Goal: Transaction & Acquisition: Purchase product/service

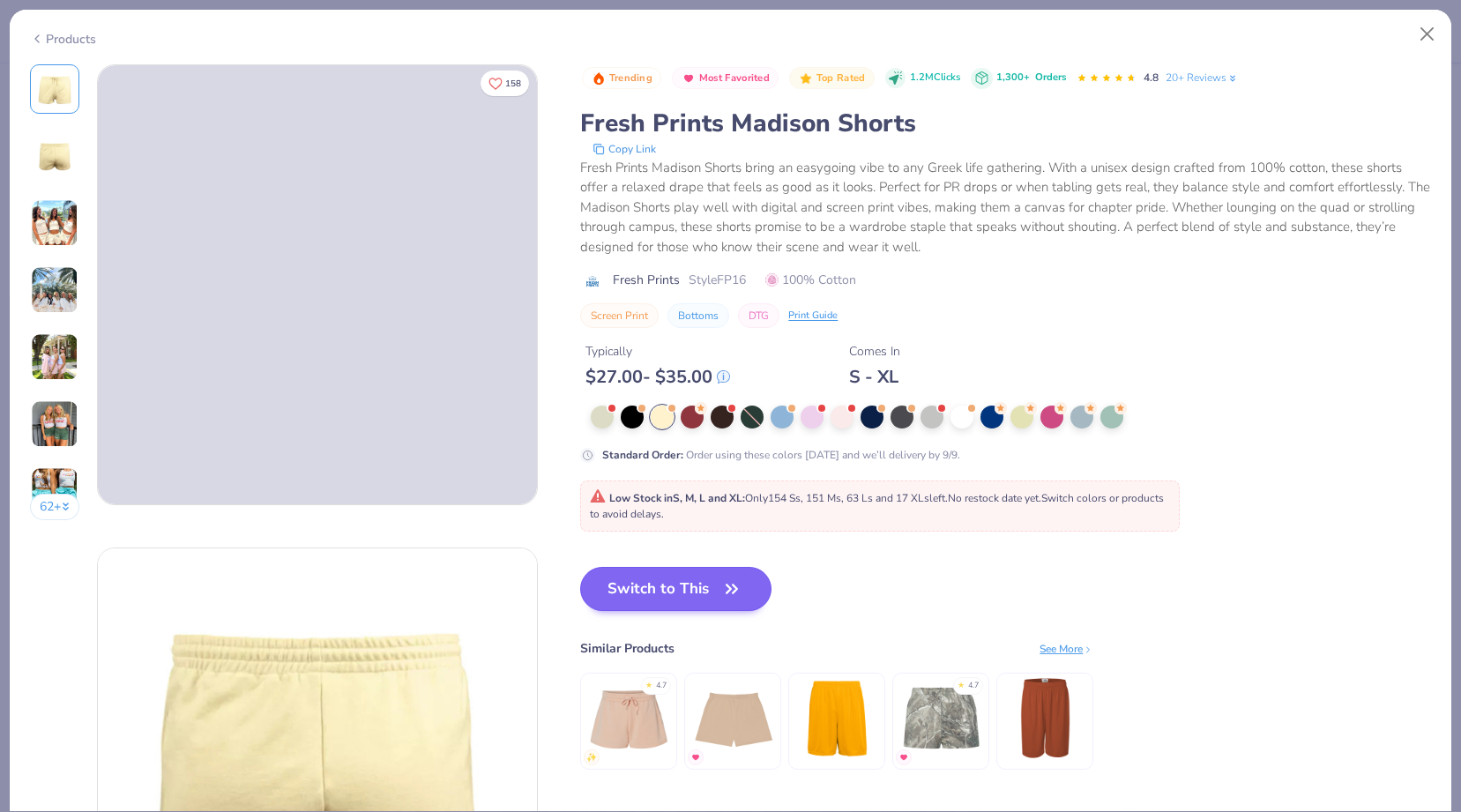
scroll to position [1501, 0]
click at [675, 599] on button "Switch to This" at bounding box center [675, 588] width 191 height 44
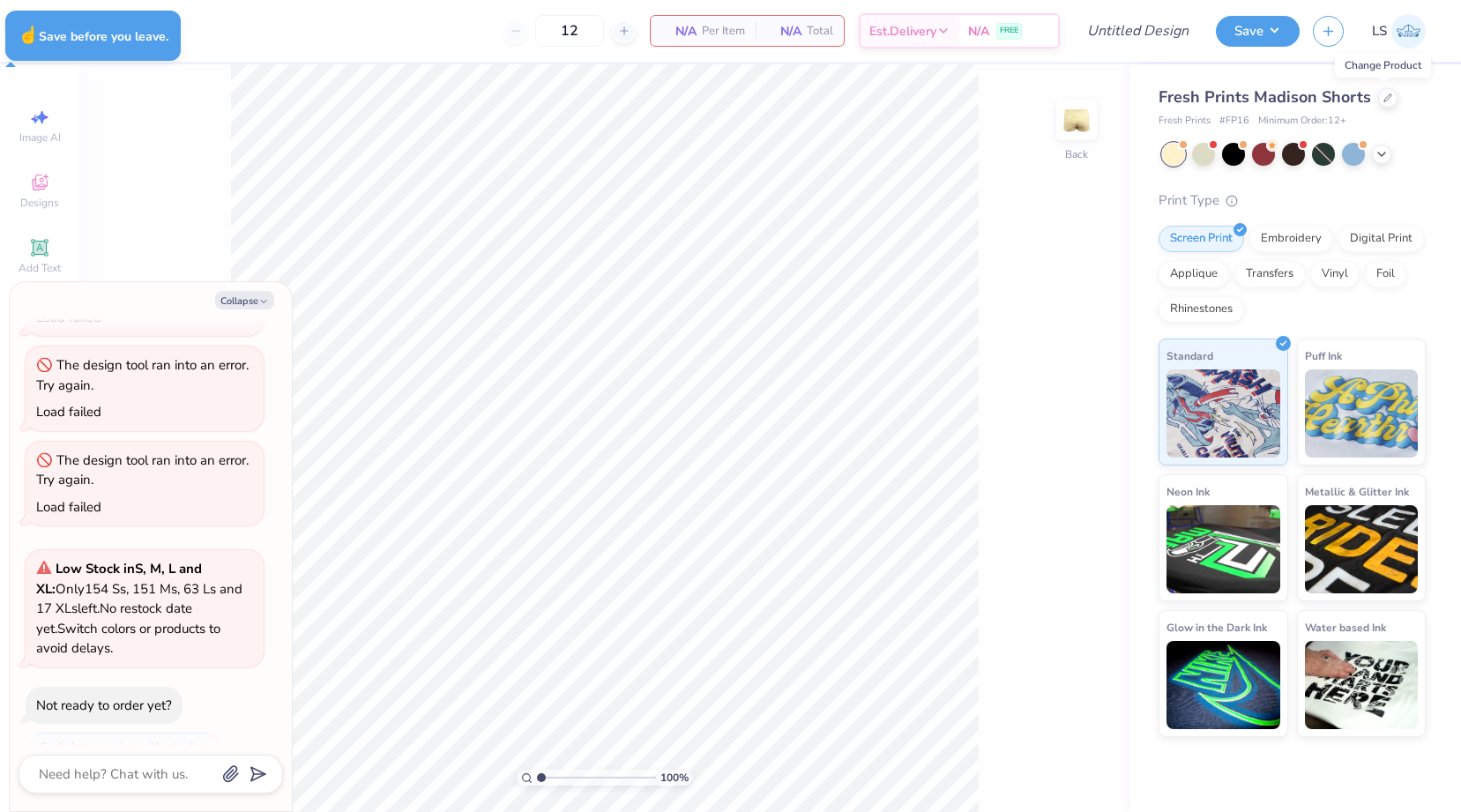
type textarea "x"
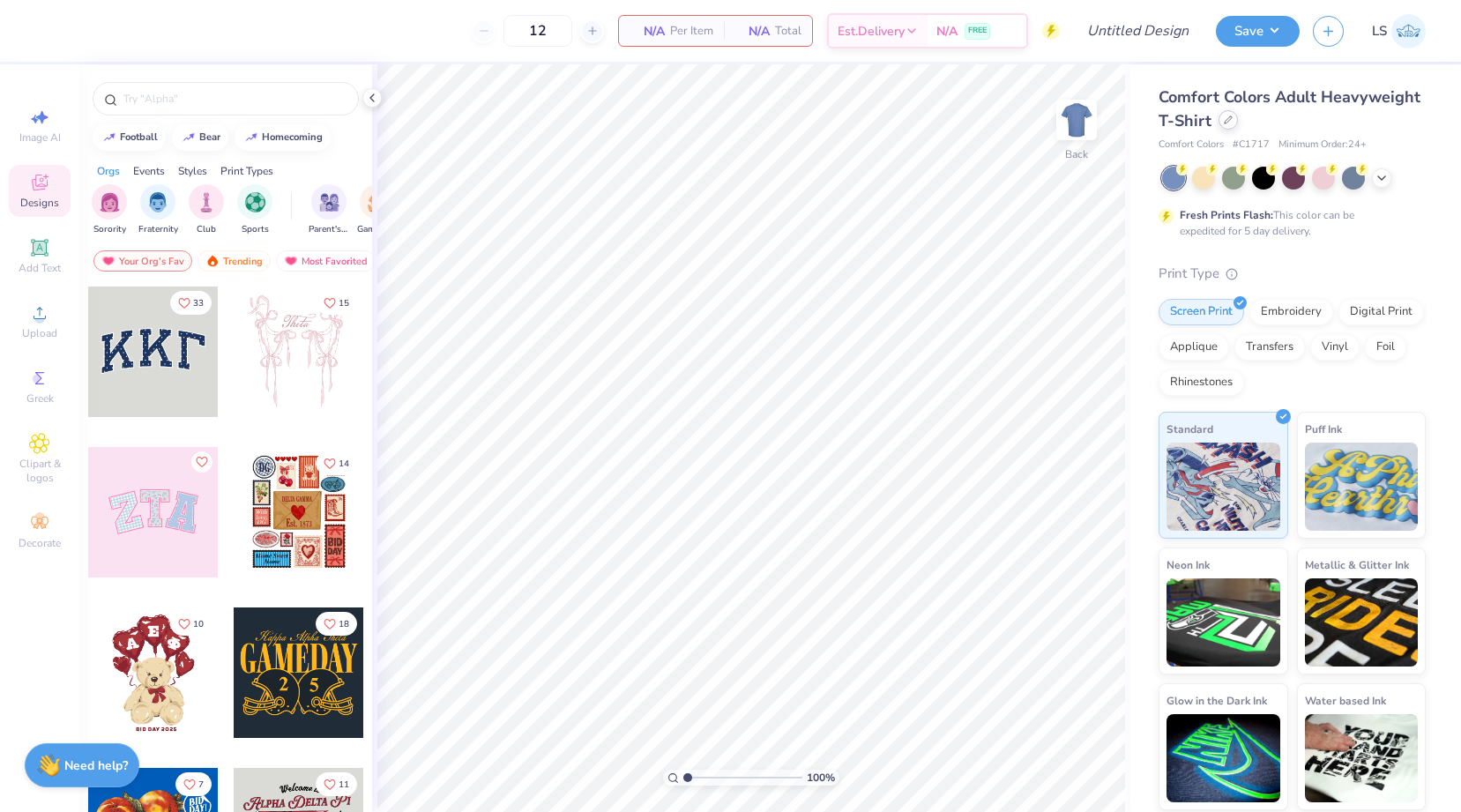
click at [1225, 121] on icon at bounding box center [1227, 119] width 9 height 9
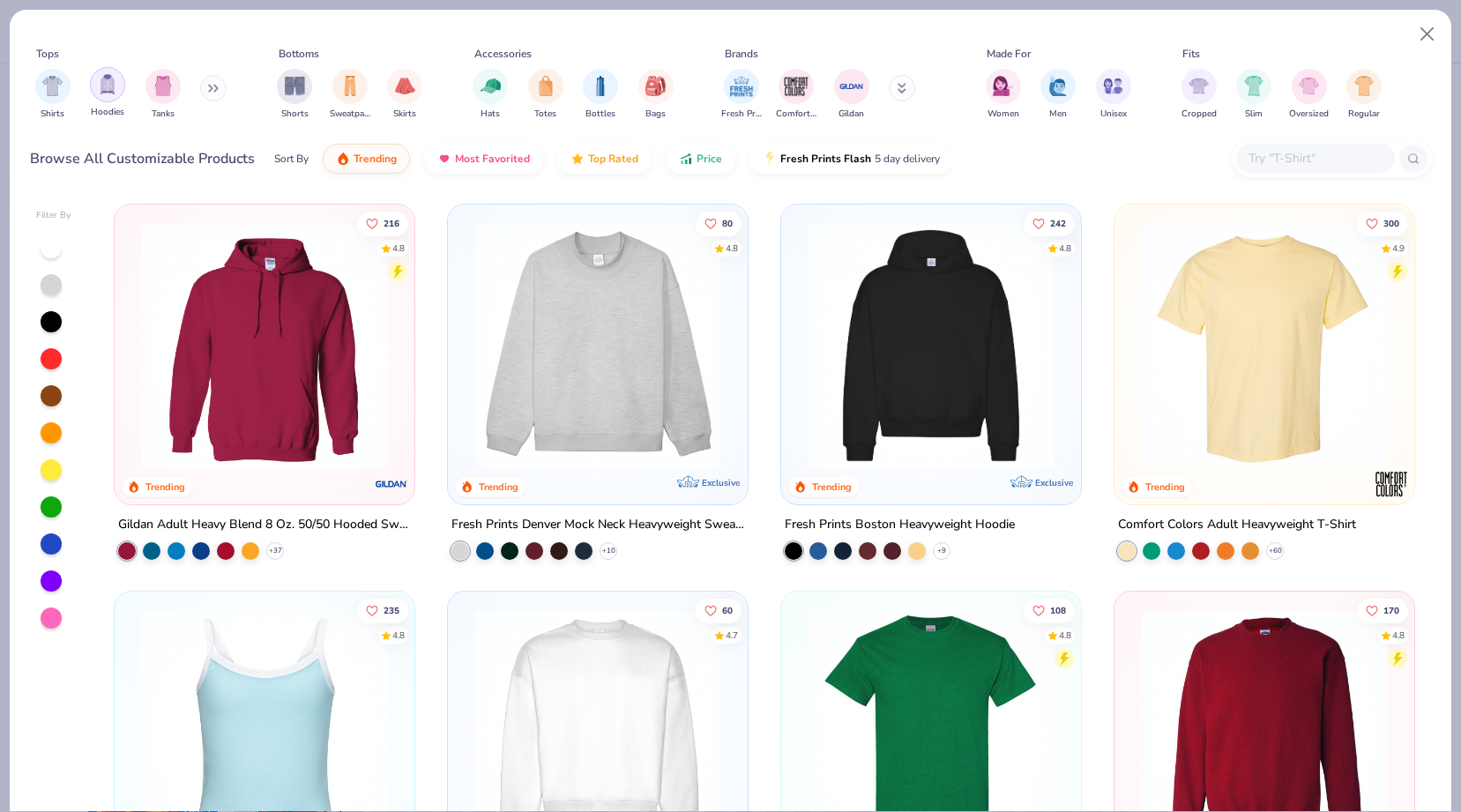
click at [118, 94] on div "filter for Hoodies" at bounding box center [108, 84] width 35 height 35
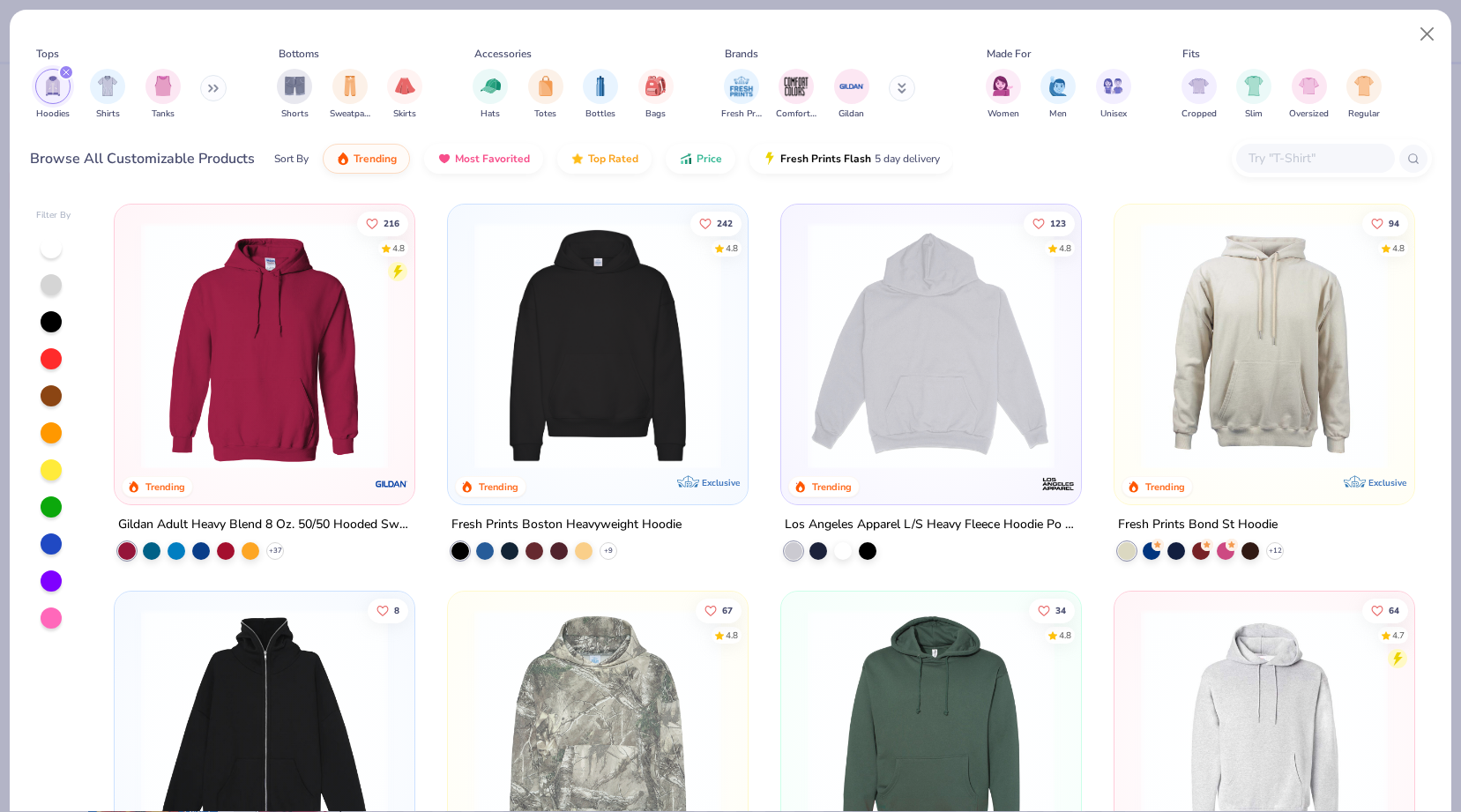
click at [49, 486] on div at bounding box center [54, 432] width 35 height 393
click at [49, 479] on div at bounding box center [51, 470] width 22 height 22
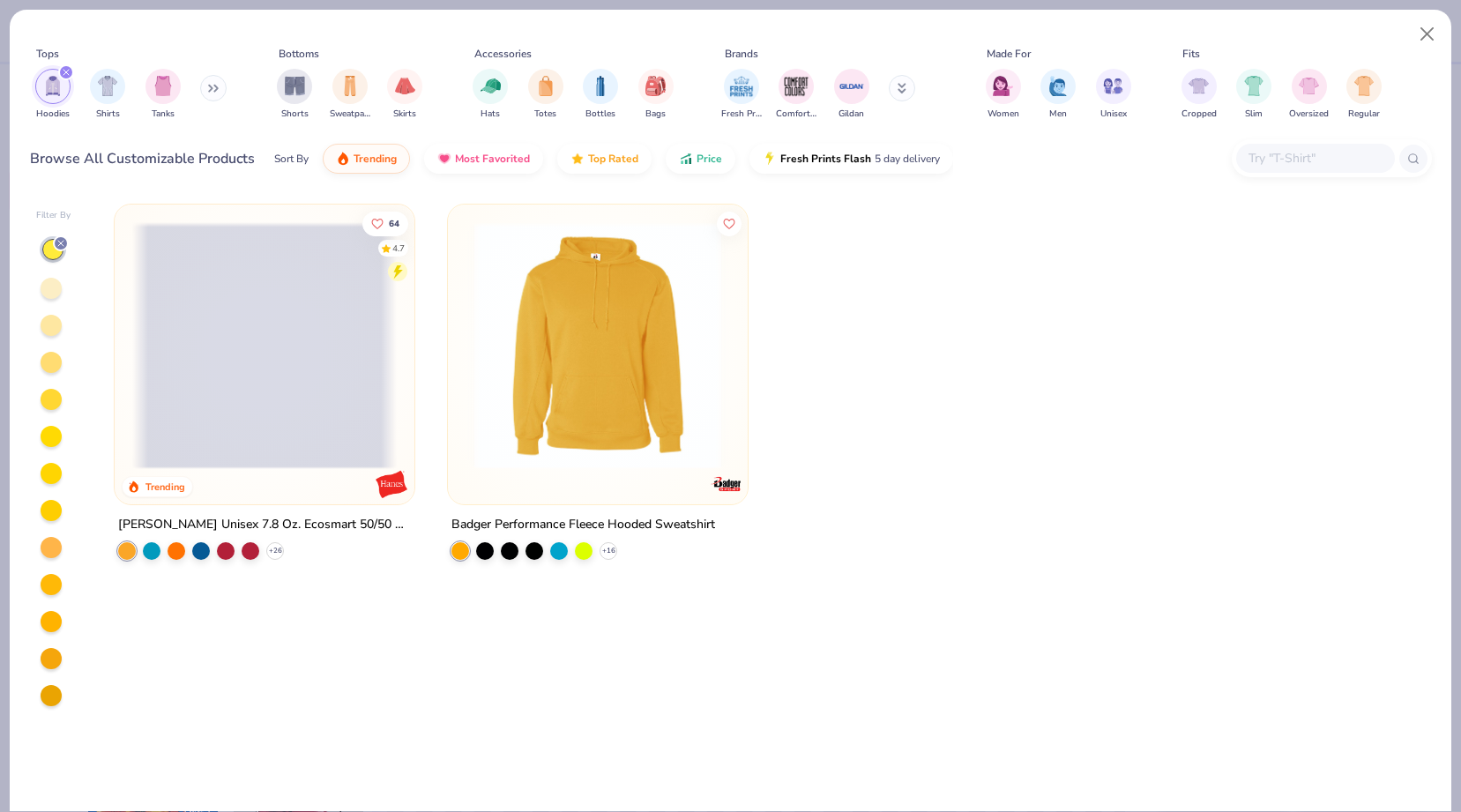
click at [51, 297] on div at bounding box center [51, 289] width 22 height 22
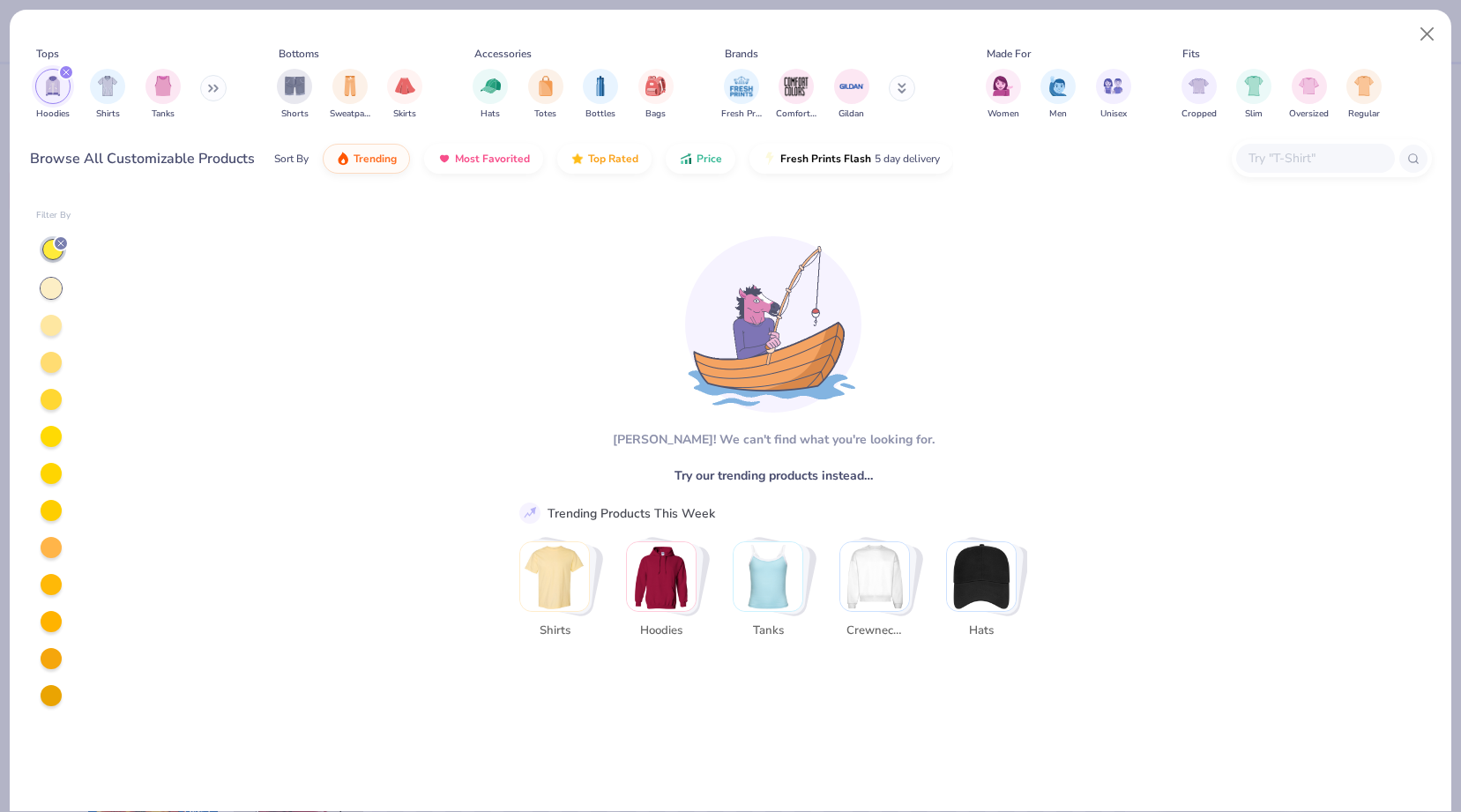
click at [50, 316] on div at bounding box center [51, 326] width 22 height 22
click at [61, 248] on div at bounding box center [61, 244] width 16 height 16
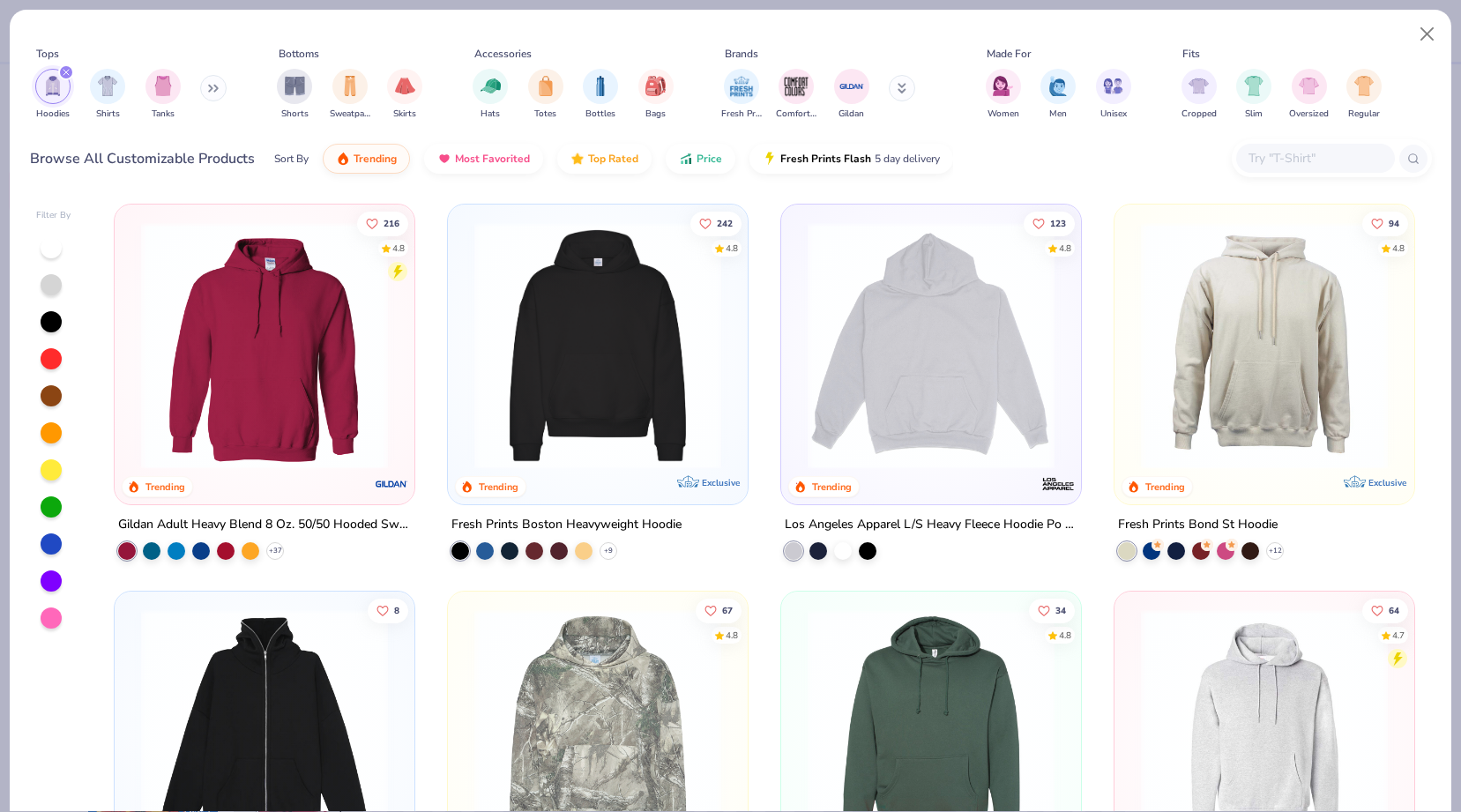
click at [1295, 383] on img at bounding box center [1264, 345] width 264 height 247
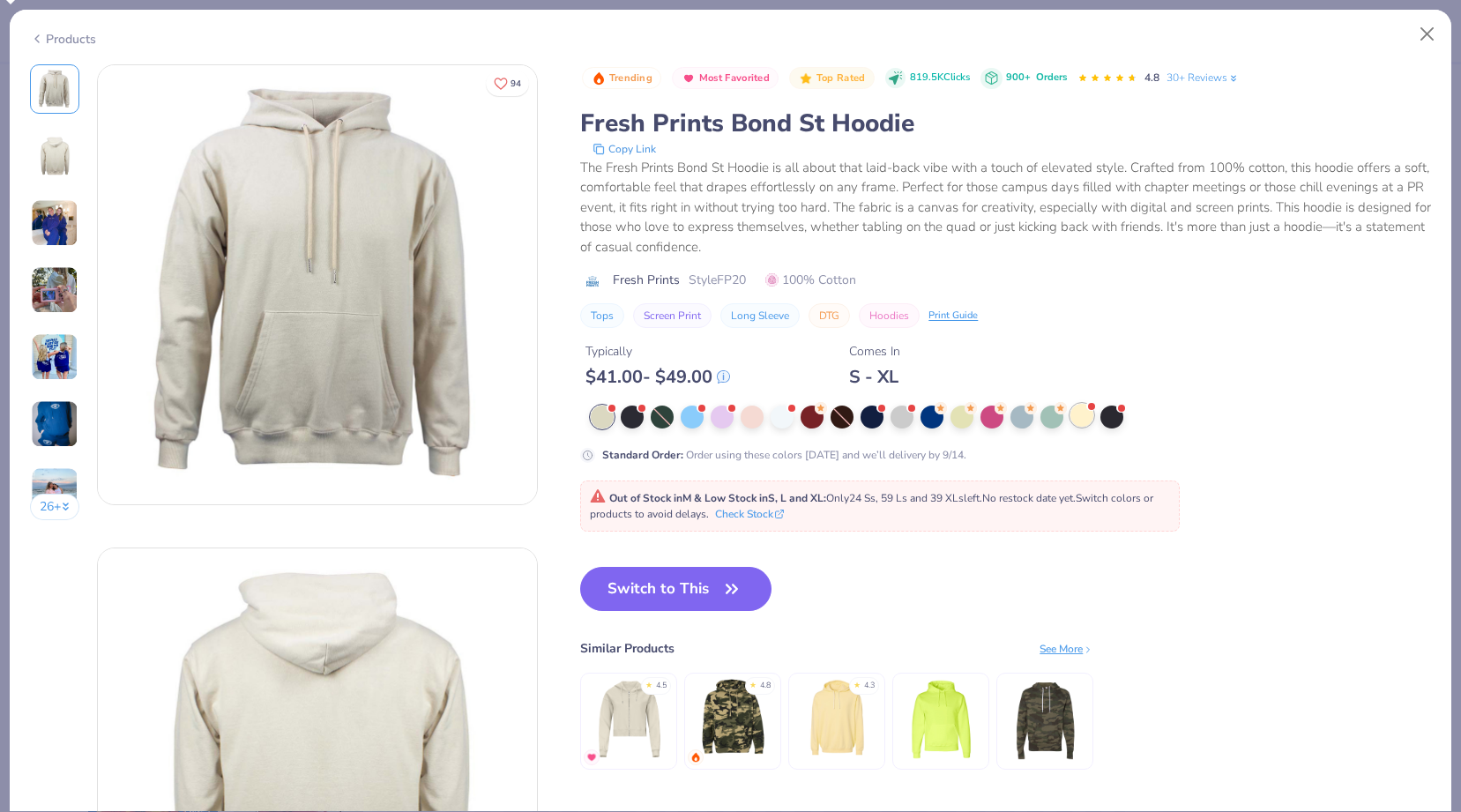
click at [1081, 413] on div at bounding box center [1081, 415] width 23 height 23
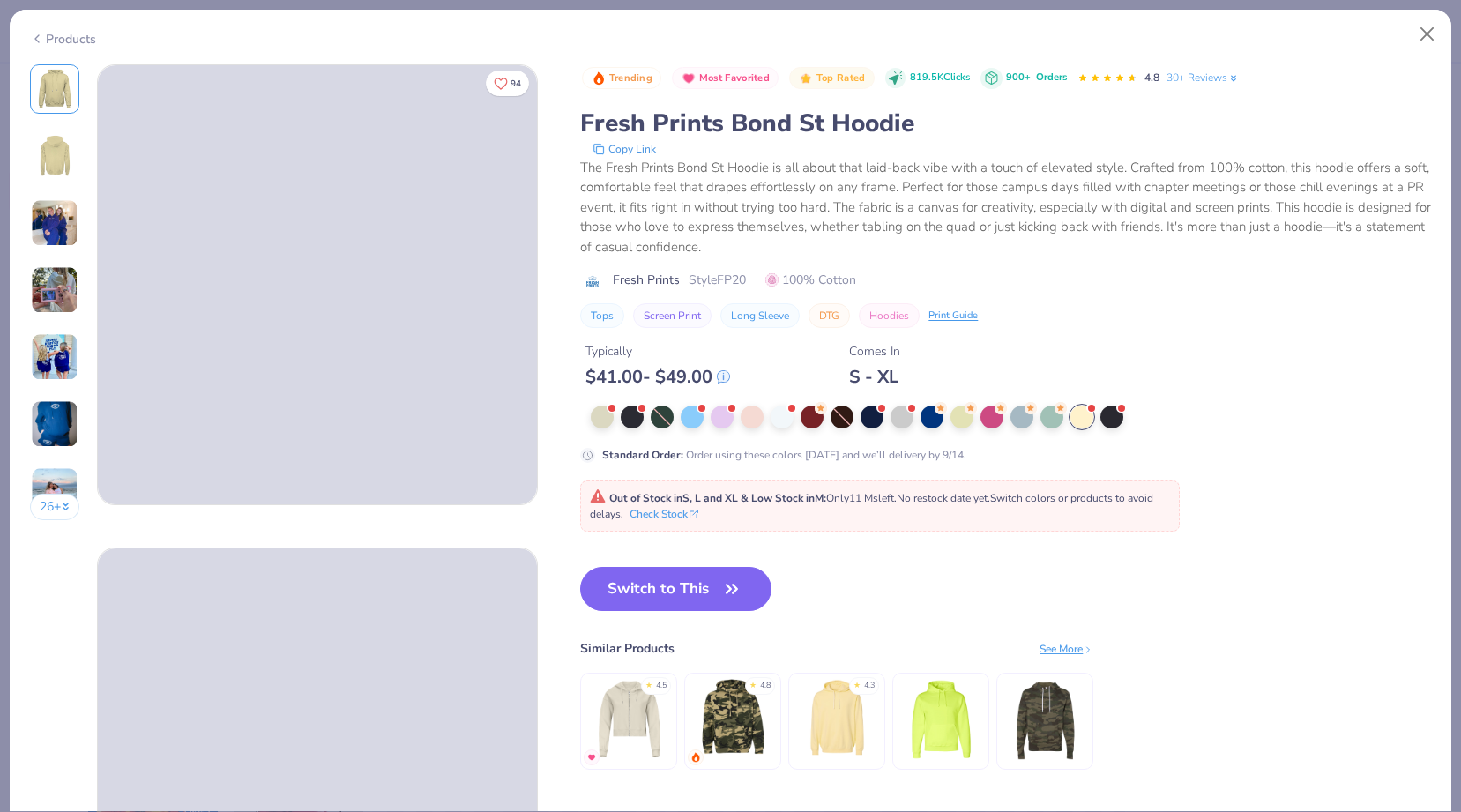
click at [46, 46] on div "Products" at bounding box center [730, 32] width 1441 height 46
click at [67, 35] on div "Products" at bounding box center [64, 39] width 67 height 19
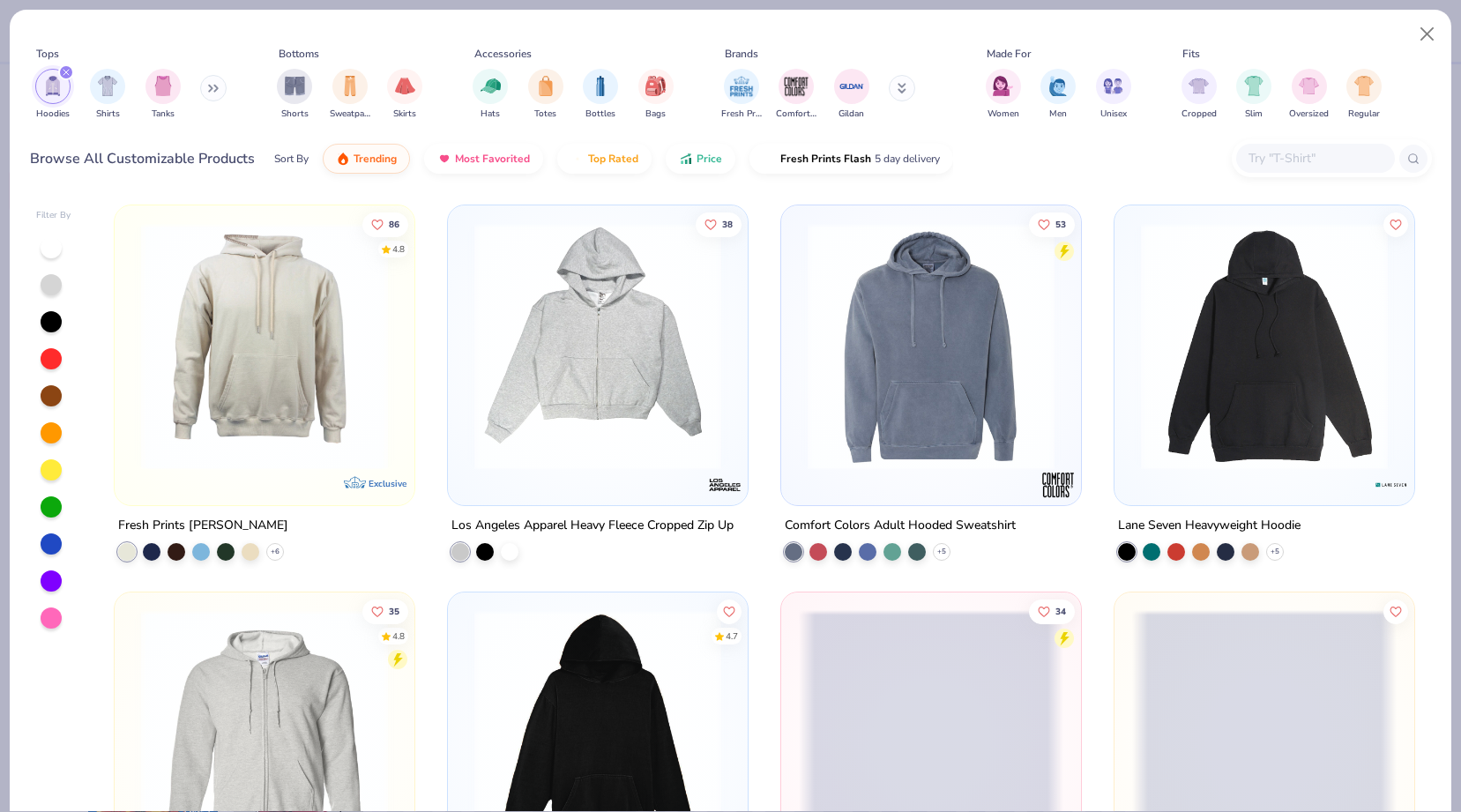
scroll to position [1046, 0]
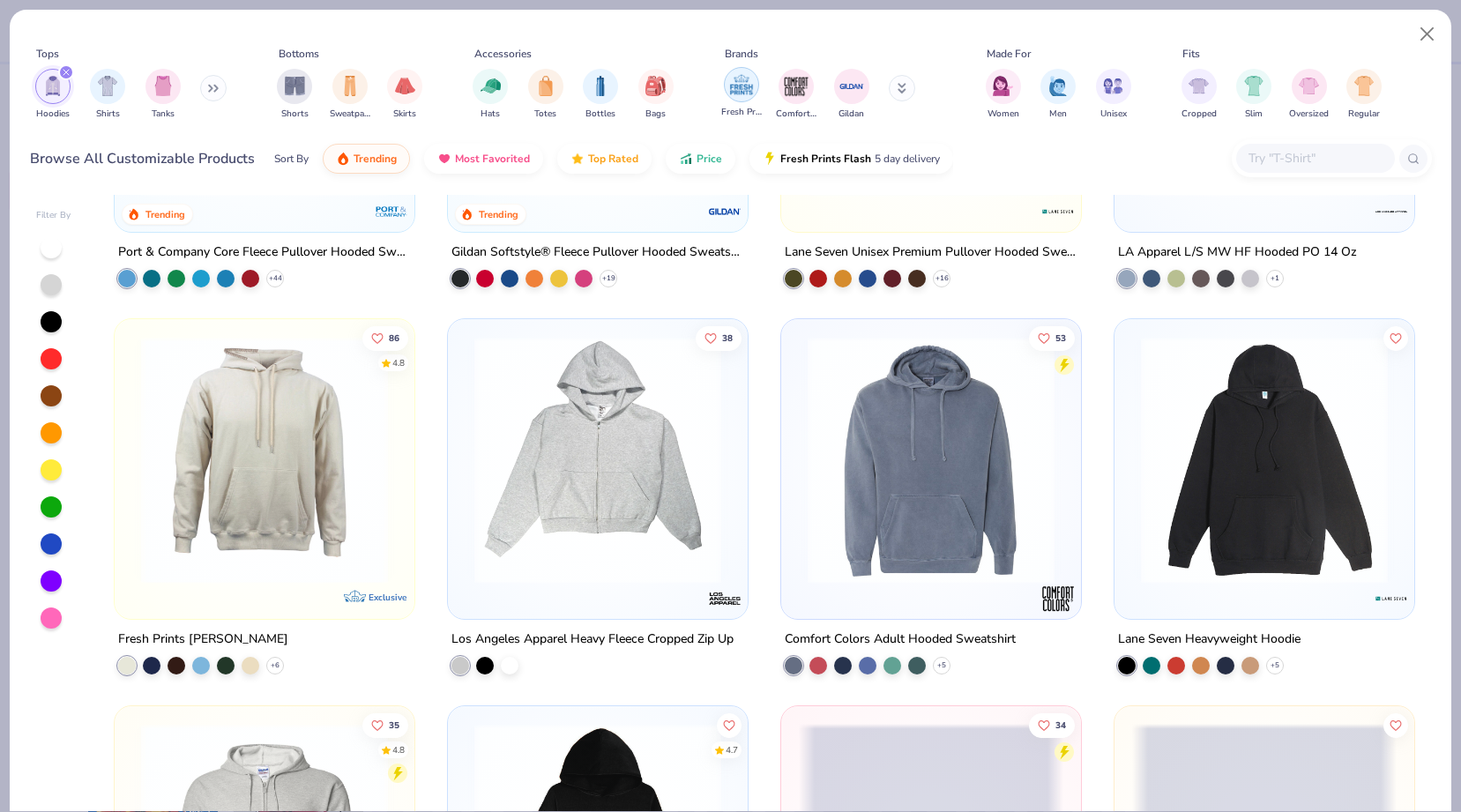
click at [751, 91] on img "filter for Fresh Prints" at bounding box center [741, 84] width 26 height 26
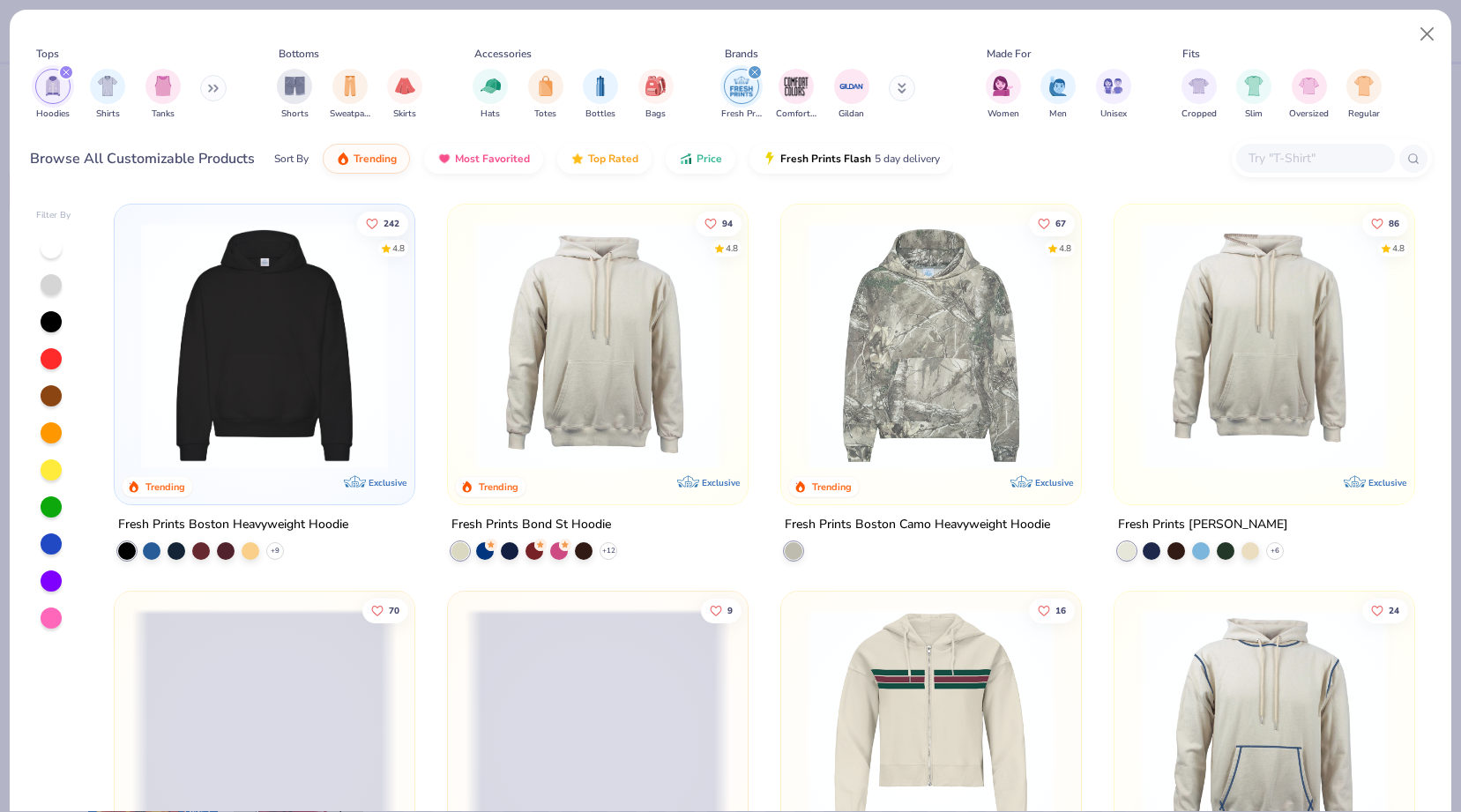
click at [344, 446] on img at bounding box center [264, 345] width 264 height 247
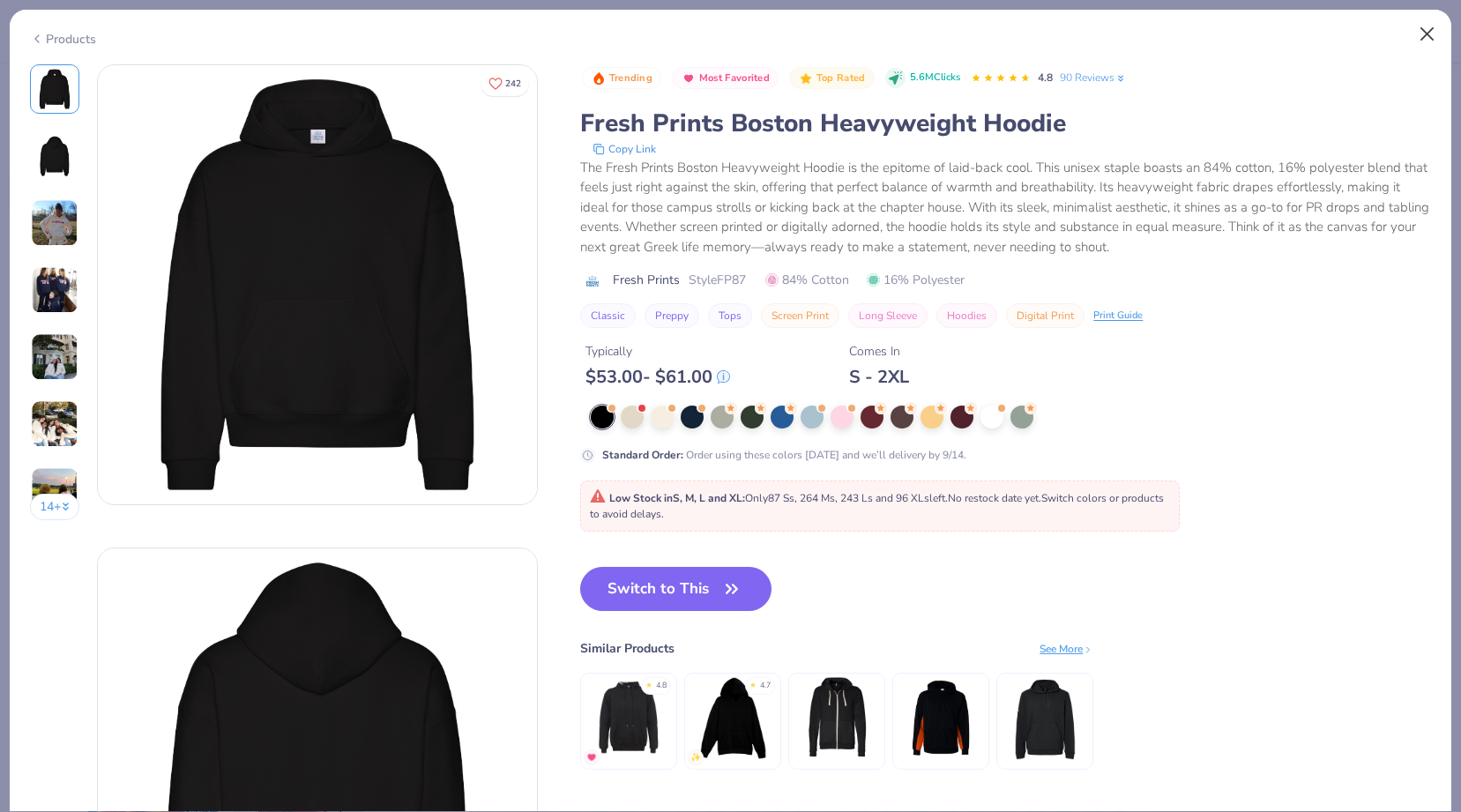
click at [1426, 29] on button "Close" at bounding box center [1427, 34] width 33 height 33
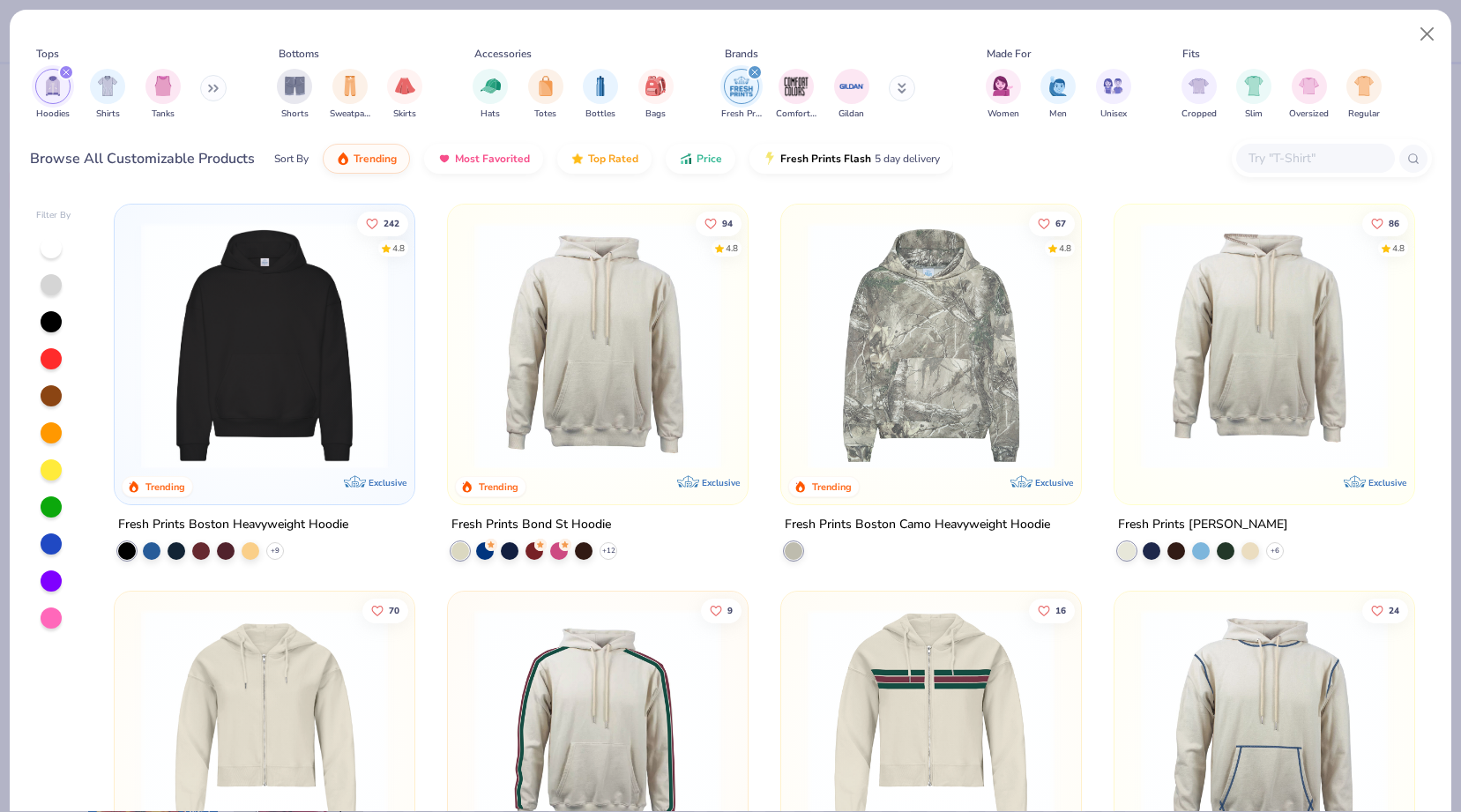
scroll to position [49, 0]
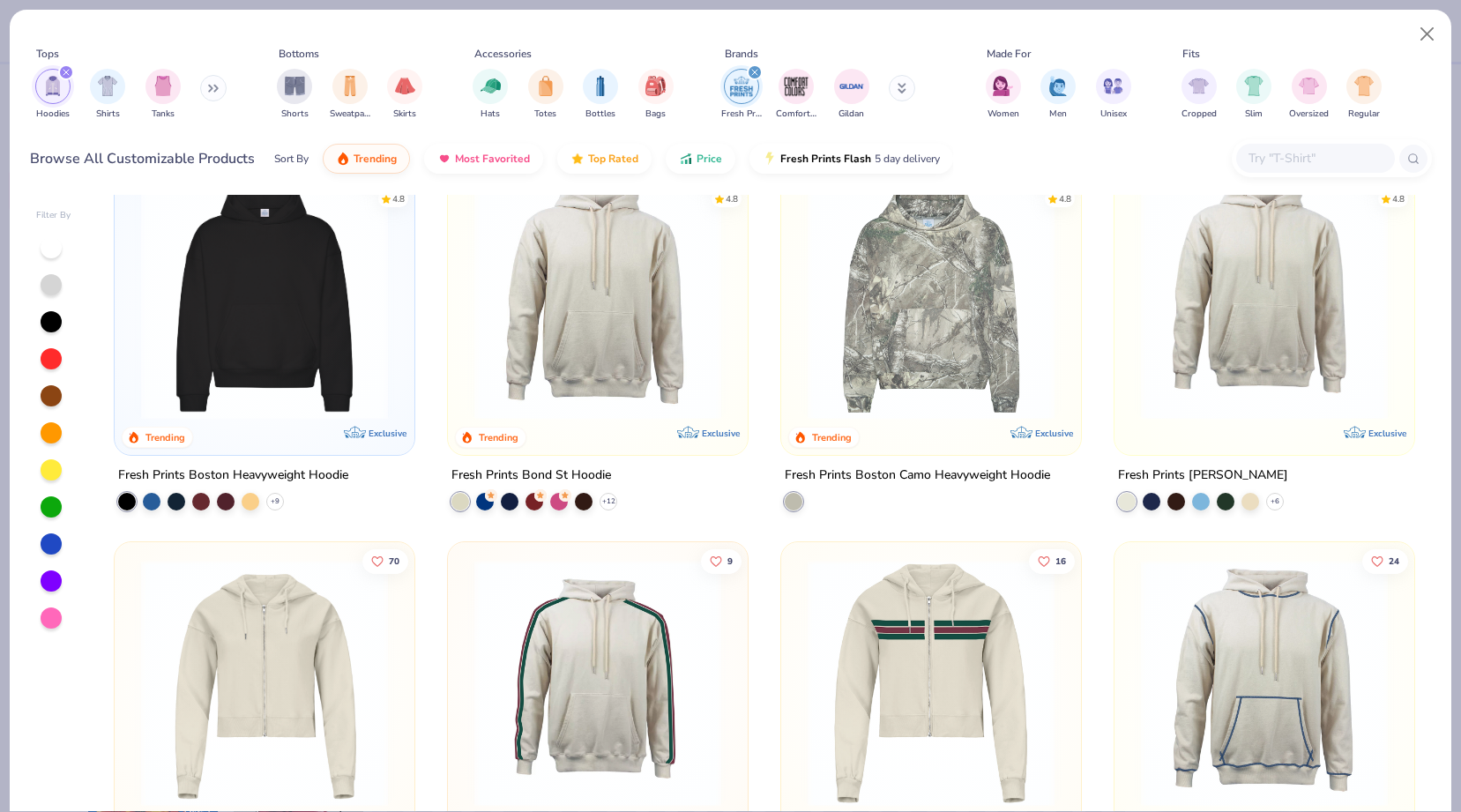
click at [1238, 319] on img at bounding box center [1264, 296] width 264 height 247
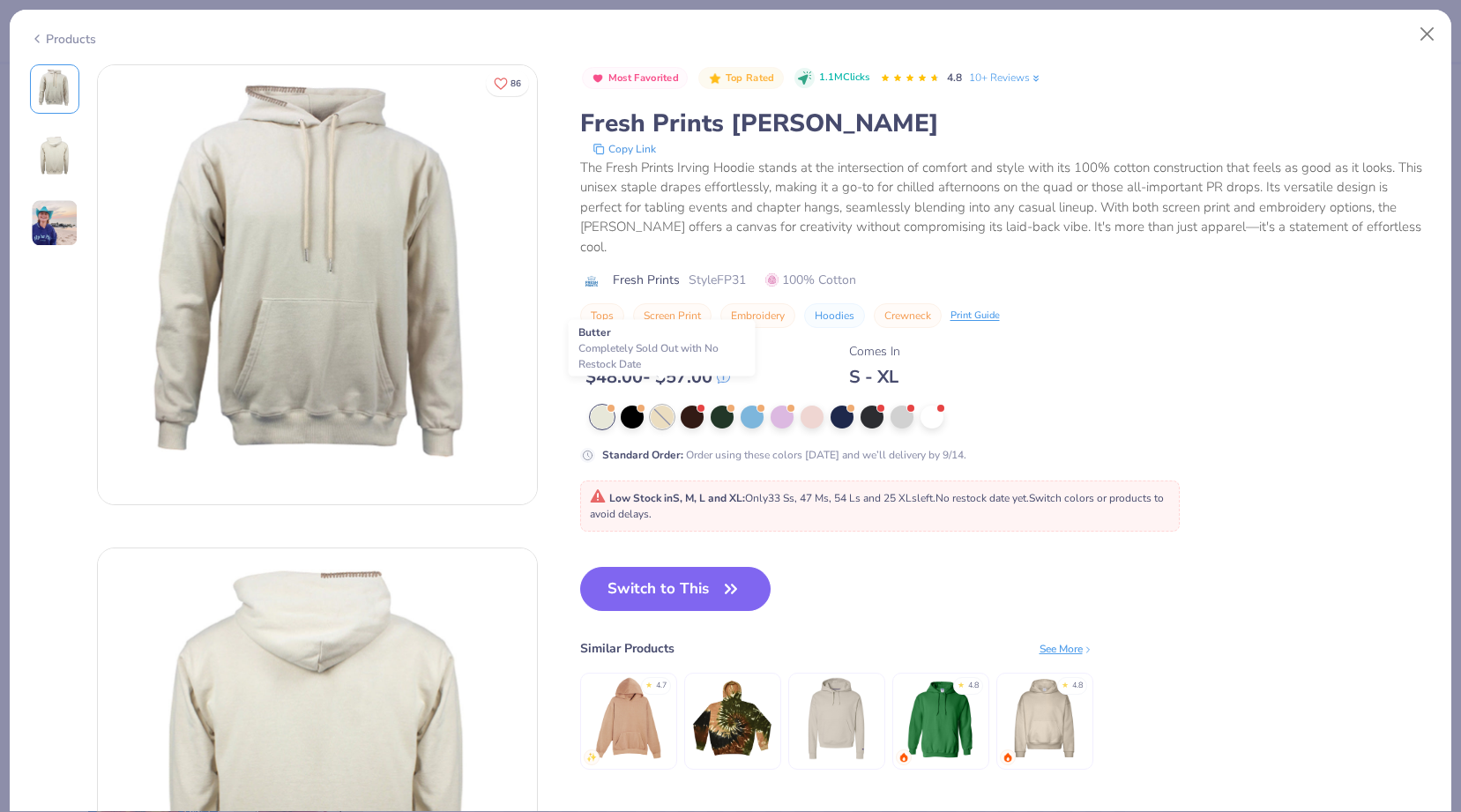
click at [658, 405] on div at bounding box center [662, 416] width 23 height 23
click at [1425, 25] on button "Close" at bounding box center [1427, 34] width 33 height 33
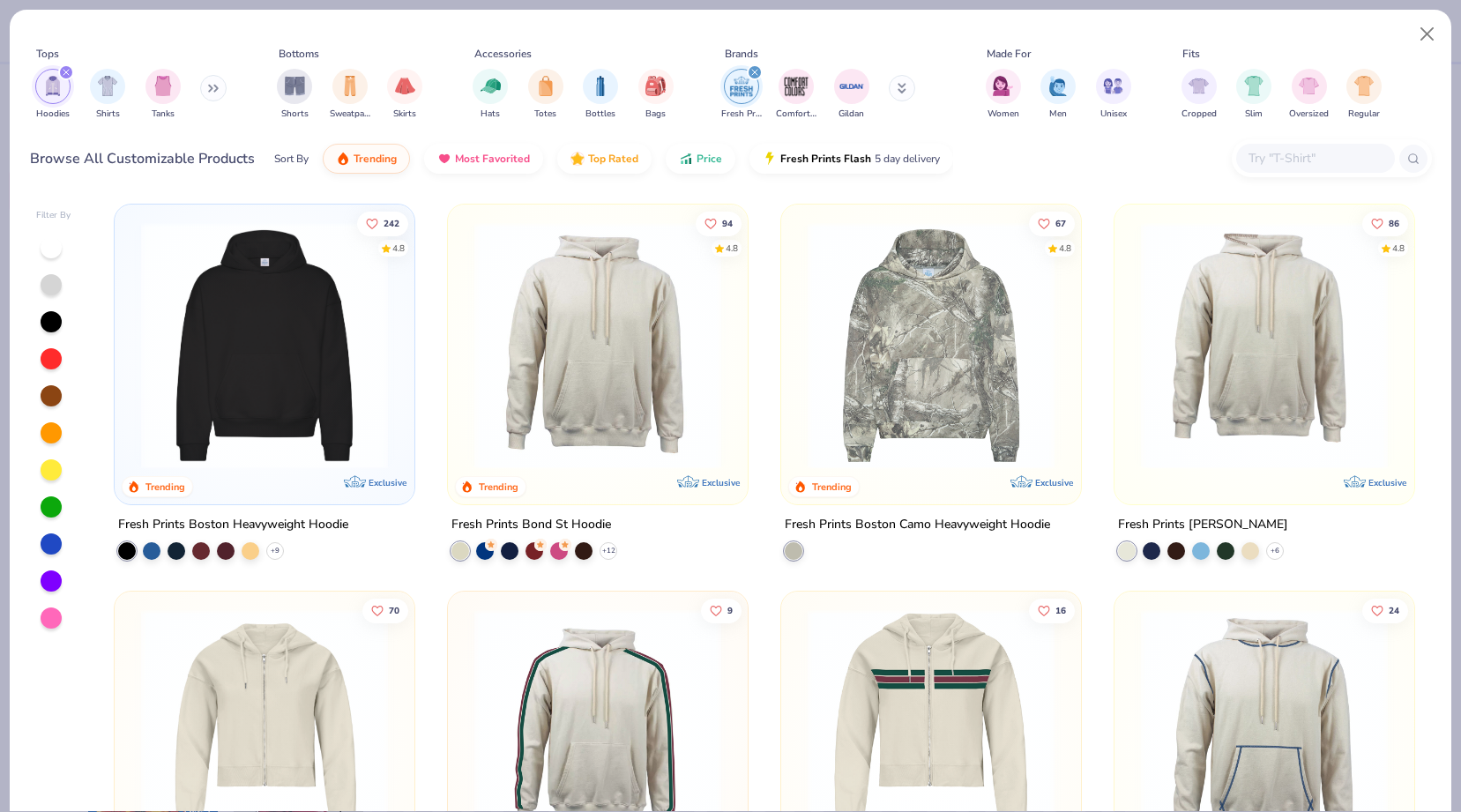
click at [626, 430] on img at bounding box center [598, 345] width 264 height 247
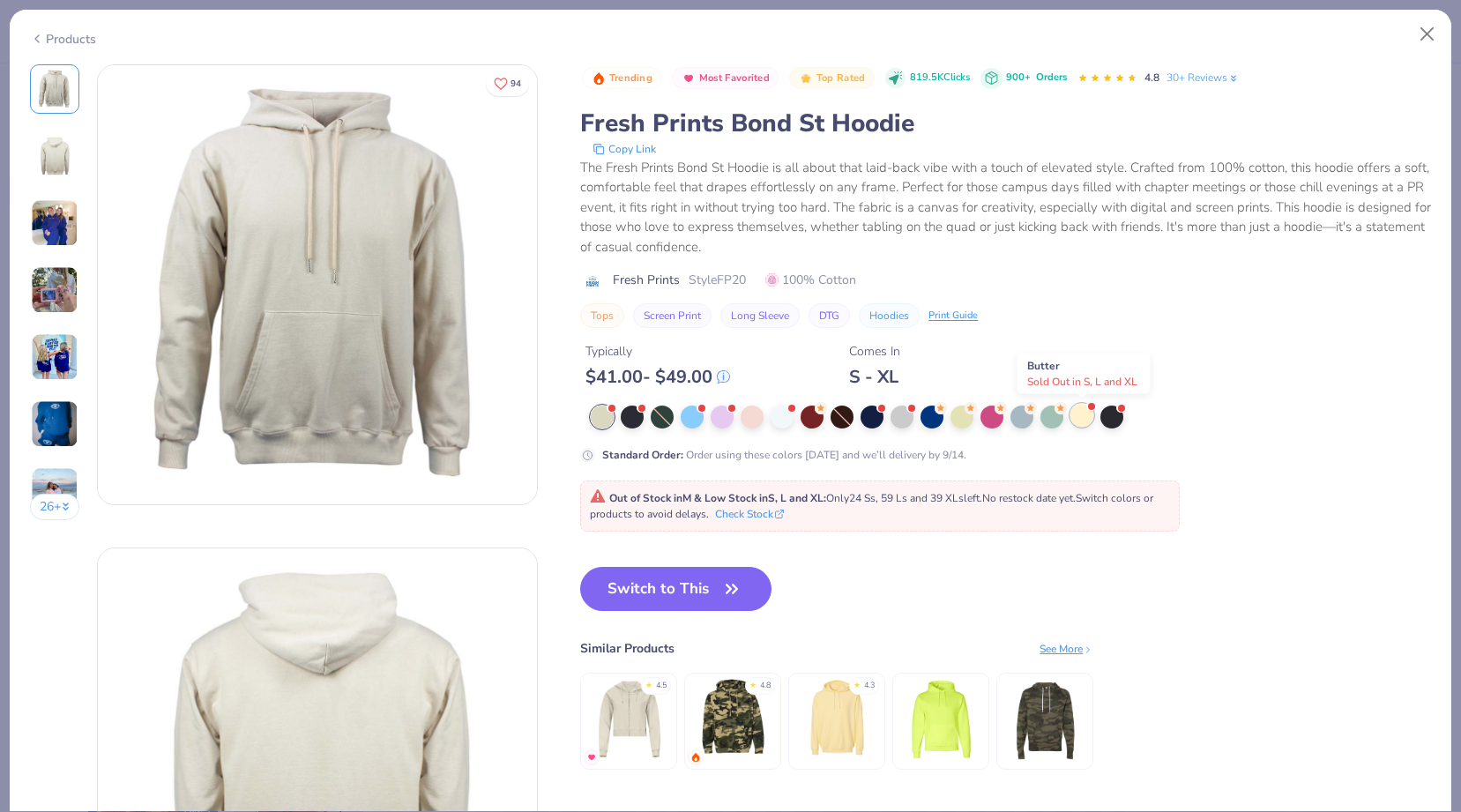
click at [1084, 409] on div at bounding box center [1081, 415] width 23 height 23
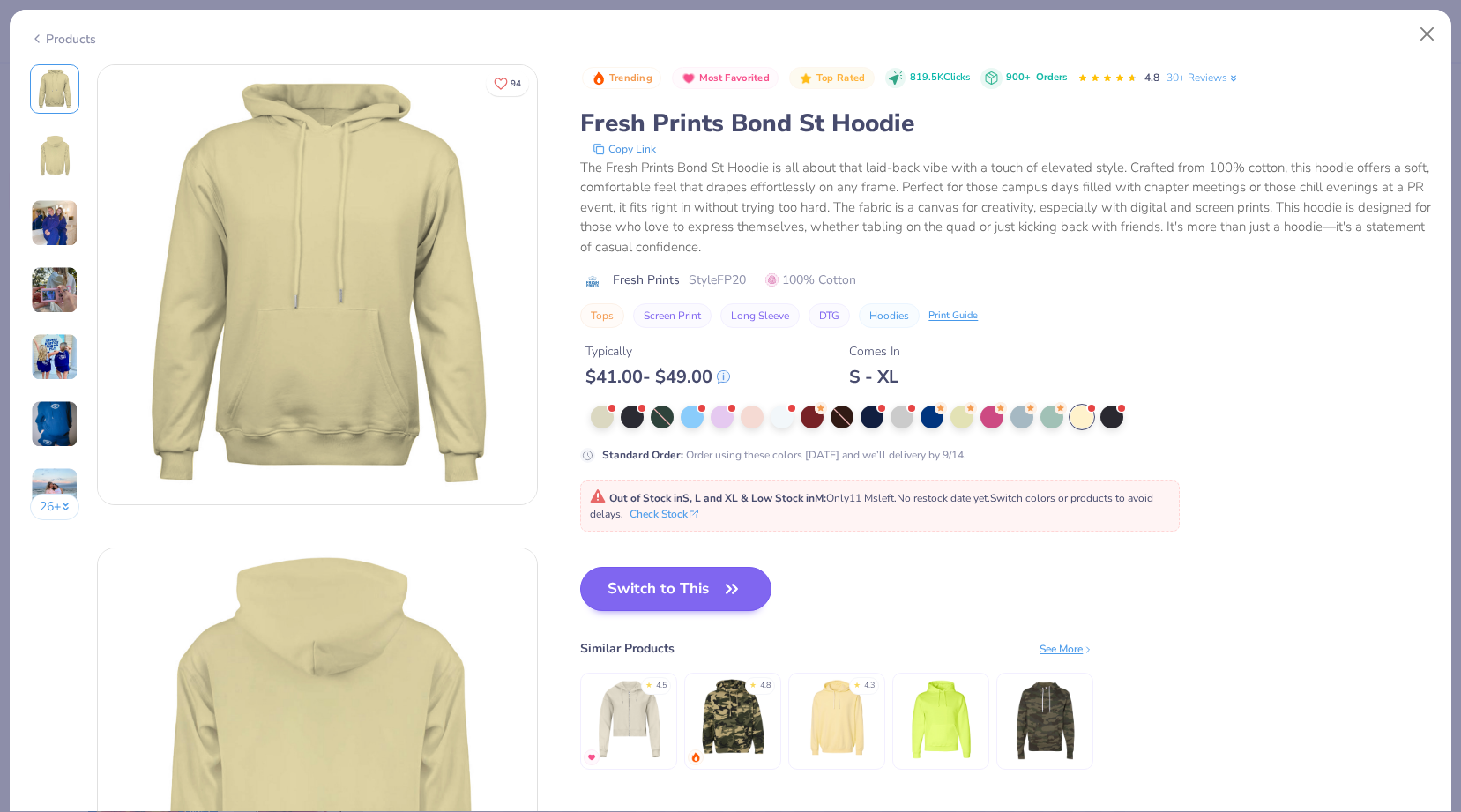
click at [647, 594] on button "Switch to This" at bounding box center [675, 588] width 191 height 44
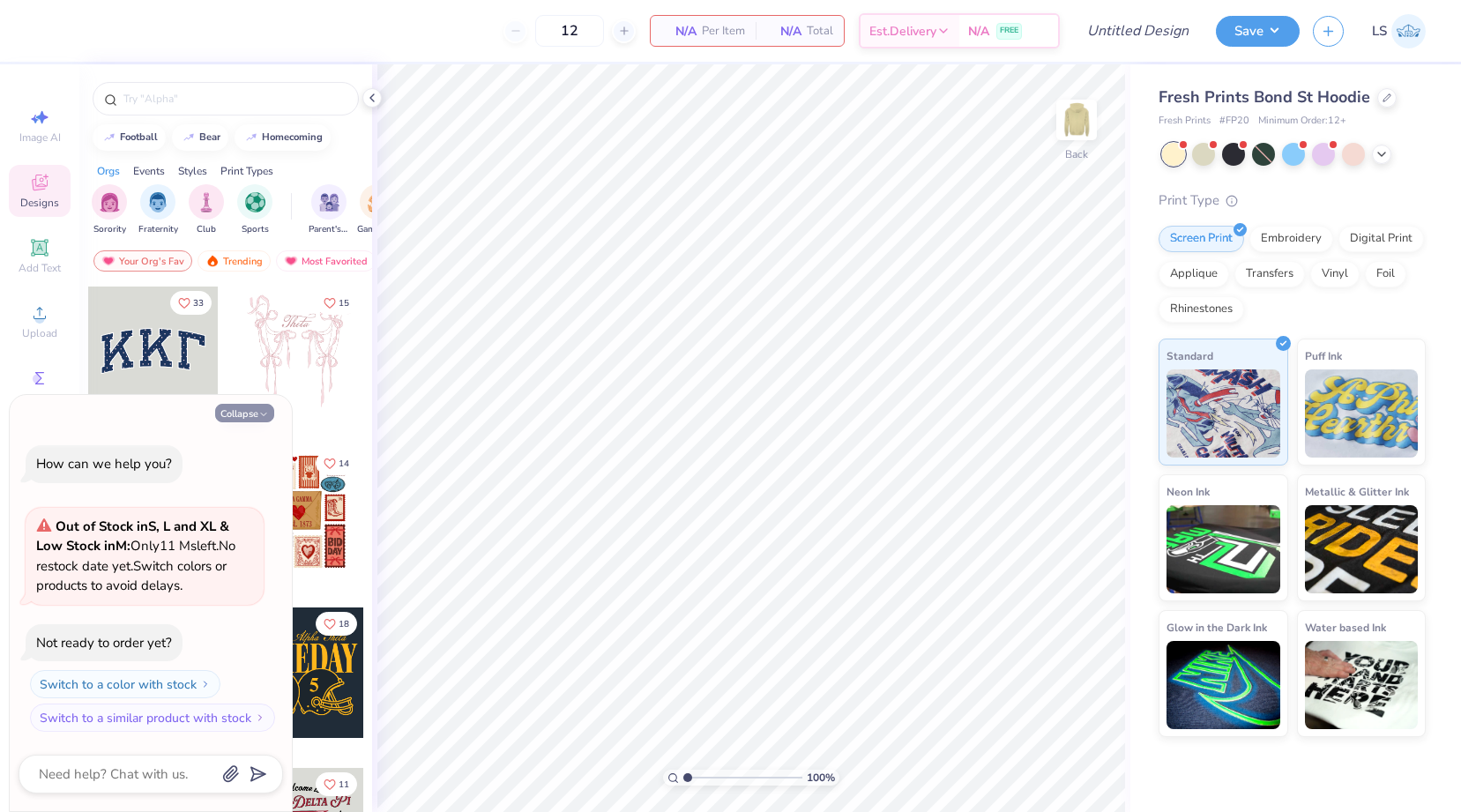
click at [245, 415] on button "Collapse" at bounding box center [245, 413] width 59 height 19
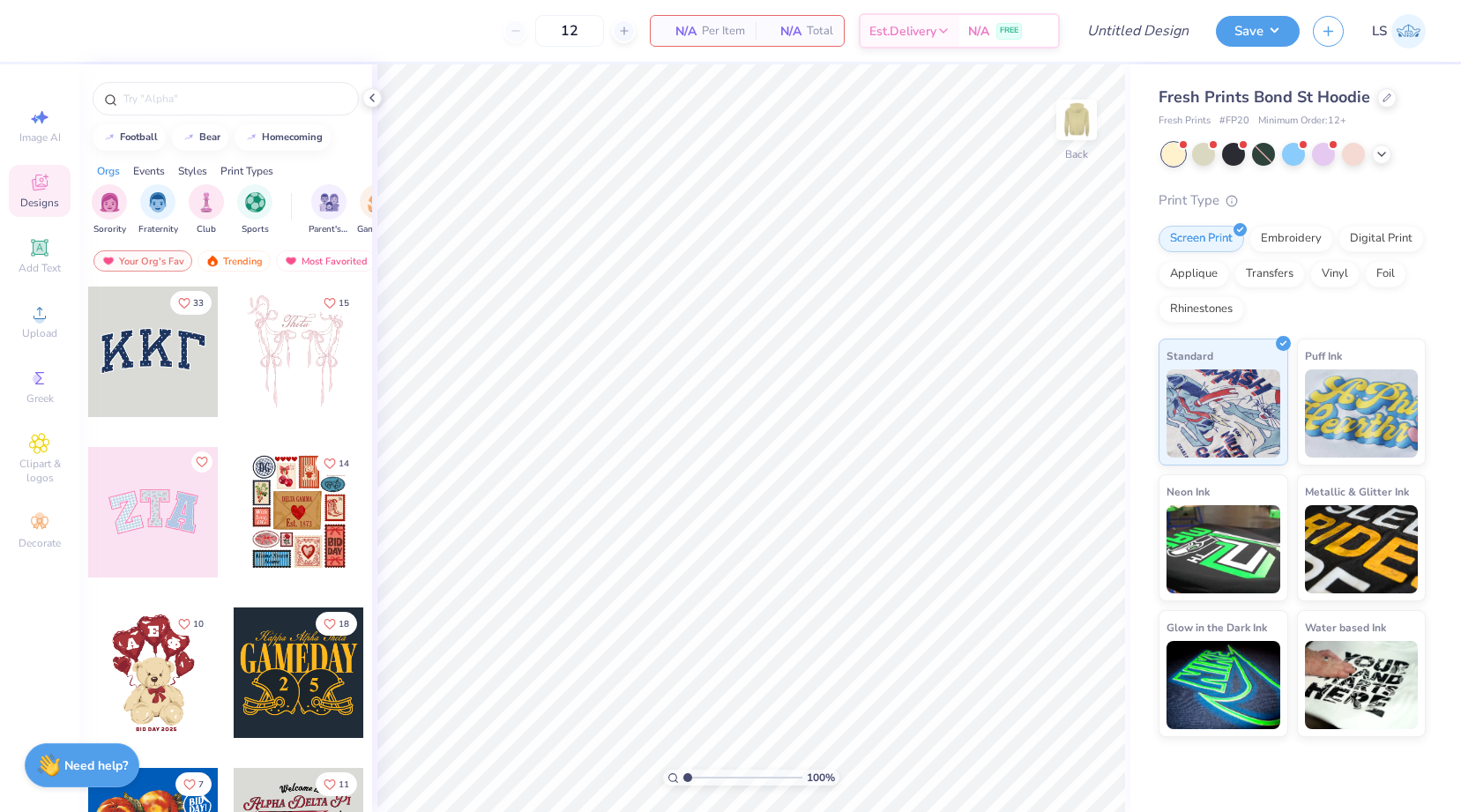
type textarea "x"
click at [37, 333] on span "Upload" at bounding box center [40, 333] width 35 height 14
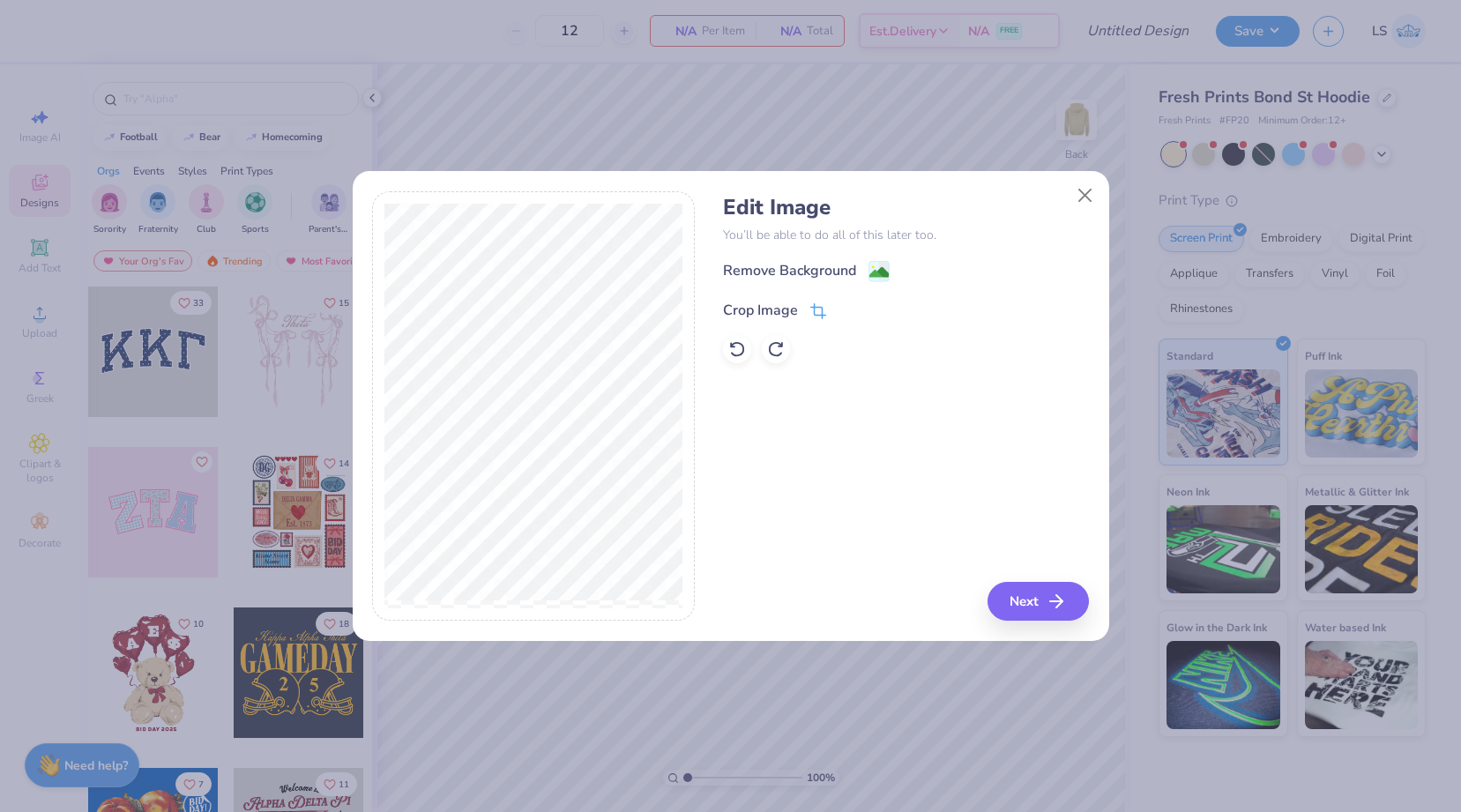
click at [810, 306] on icon at bounding box center [818, 311] width 16 height 16
click at [847, 309] on icon at bounding box center [846, 308] width 11 height 11
click at [812, 309] on icon at bounding box center [818, 311] width 16 height 16
click at [850, 308] on icon at bounding box center [846, 308] width 11 height 11
click at [1052, 609] on icon "button" at bounding box center [1062, 602] width 22 height 22
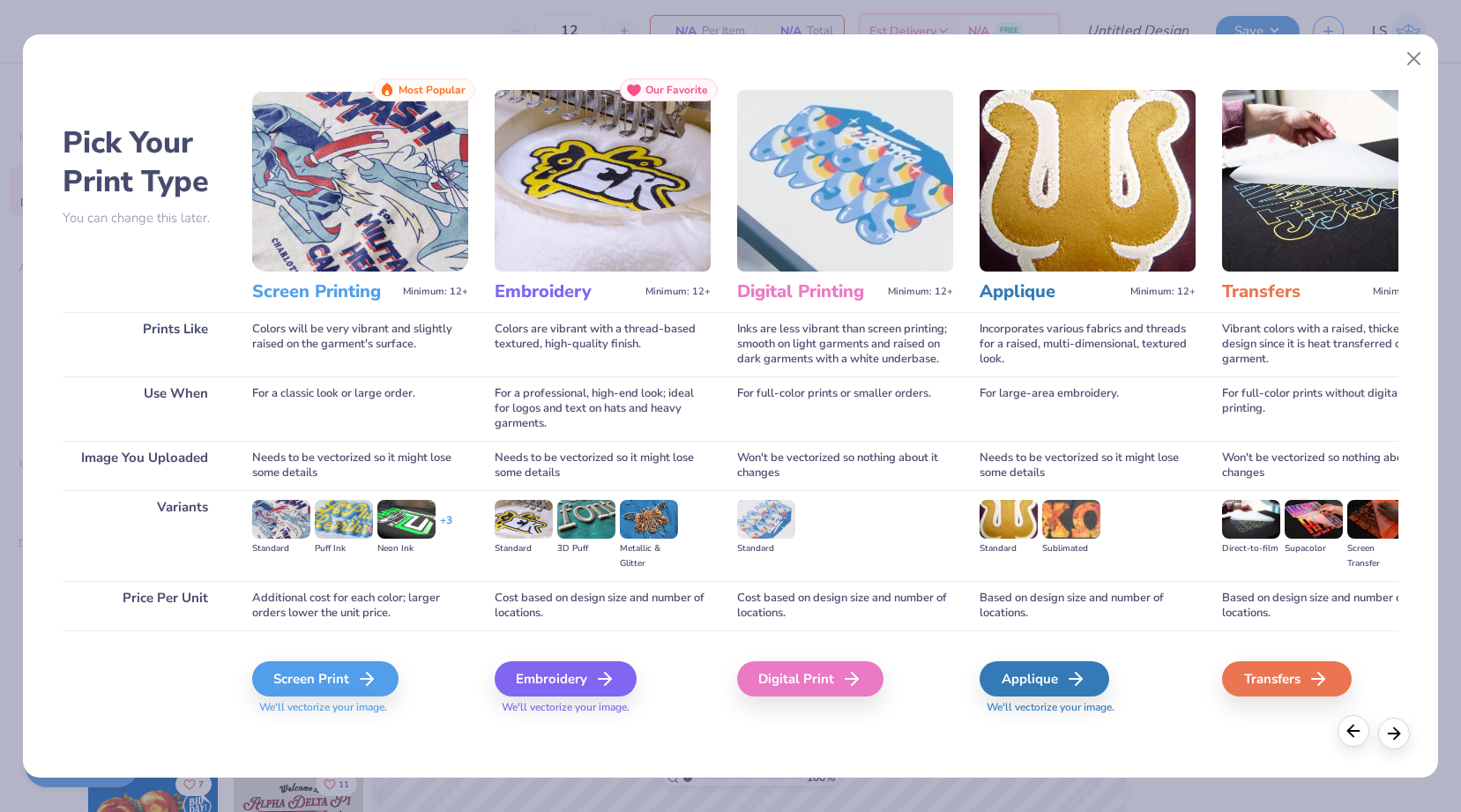
click at [1347, 733] on icon at bounding box center [1353, 731] width 20 height 20
click at [1407, 45] on button "Close" at bounding box center [1414, 59] width 33 height 33
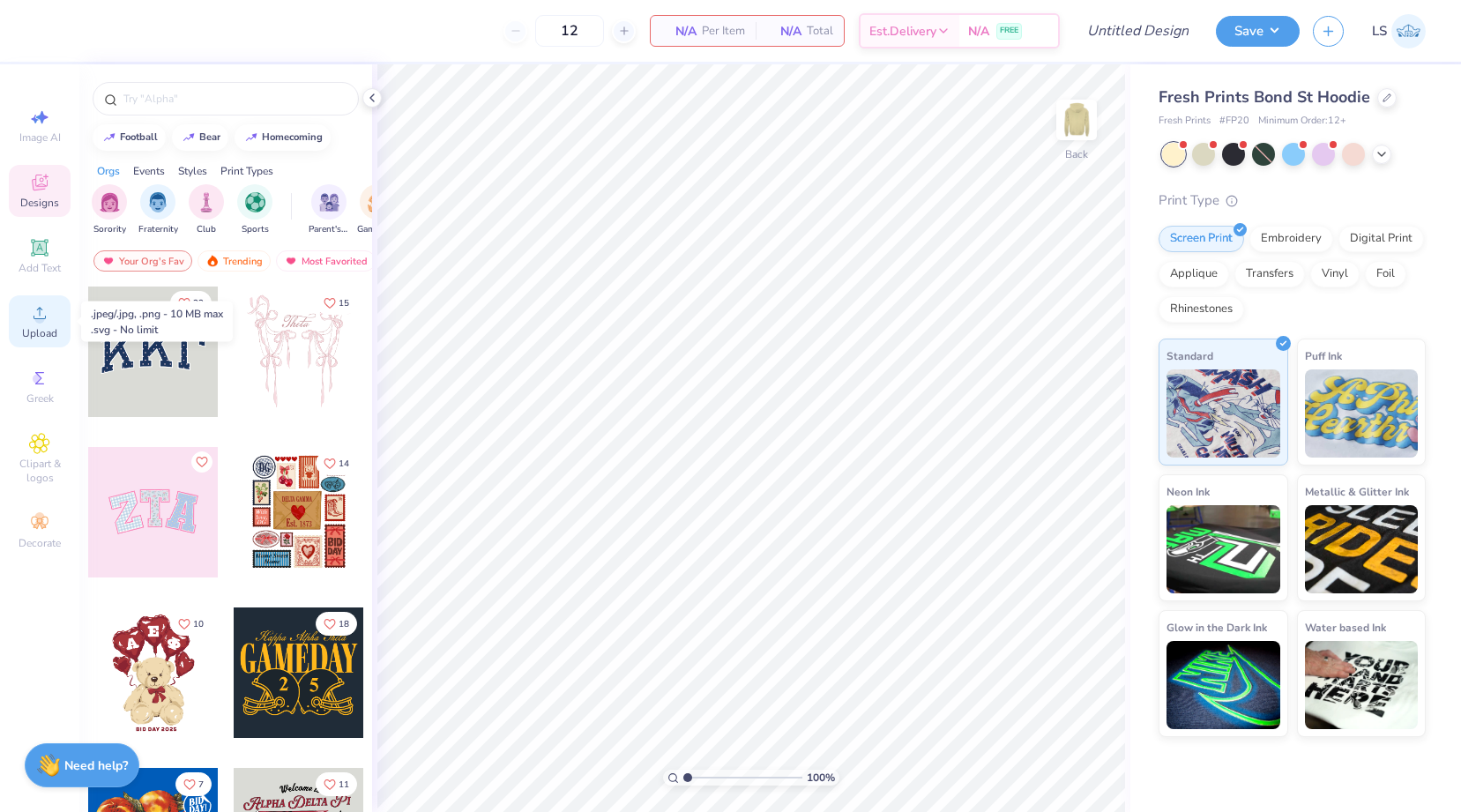
click at [41, 319] on icon at bounding box center [39, 312] width 13 height 13
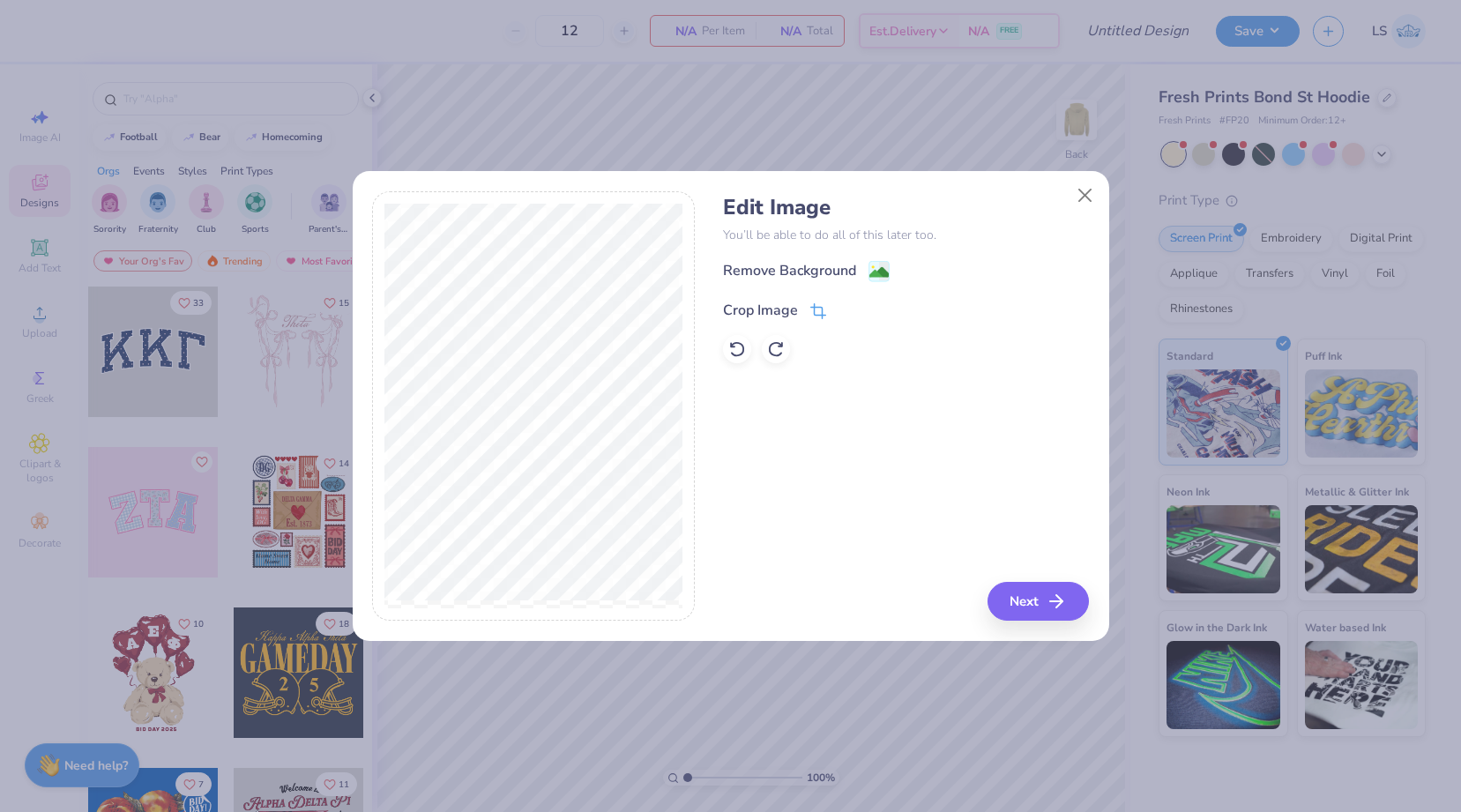
click at [817, 303] on span at bounding box center [818, 310] width 16 height 22
click at [845, 310] on icon at bounding box center [846, 308] width 11 height 11
click at [814, 305] on icon at bounding box center [818, 311] width 16 height 16
click at [845, 303] on icon at bounding box center [846, 308] width 11 height 11
click at [876, 282] on icon at bounding box center [879, 273] width 22 height 22
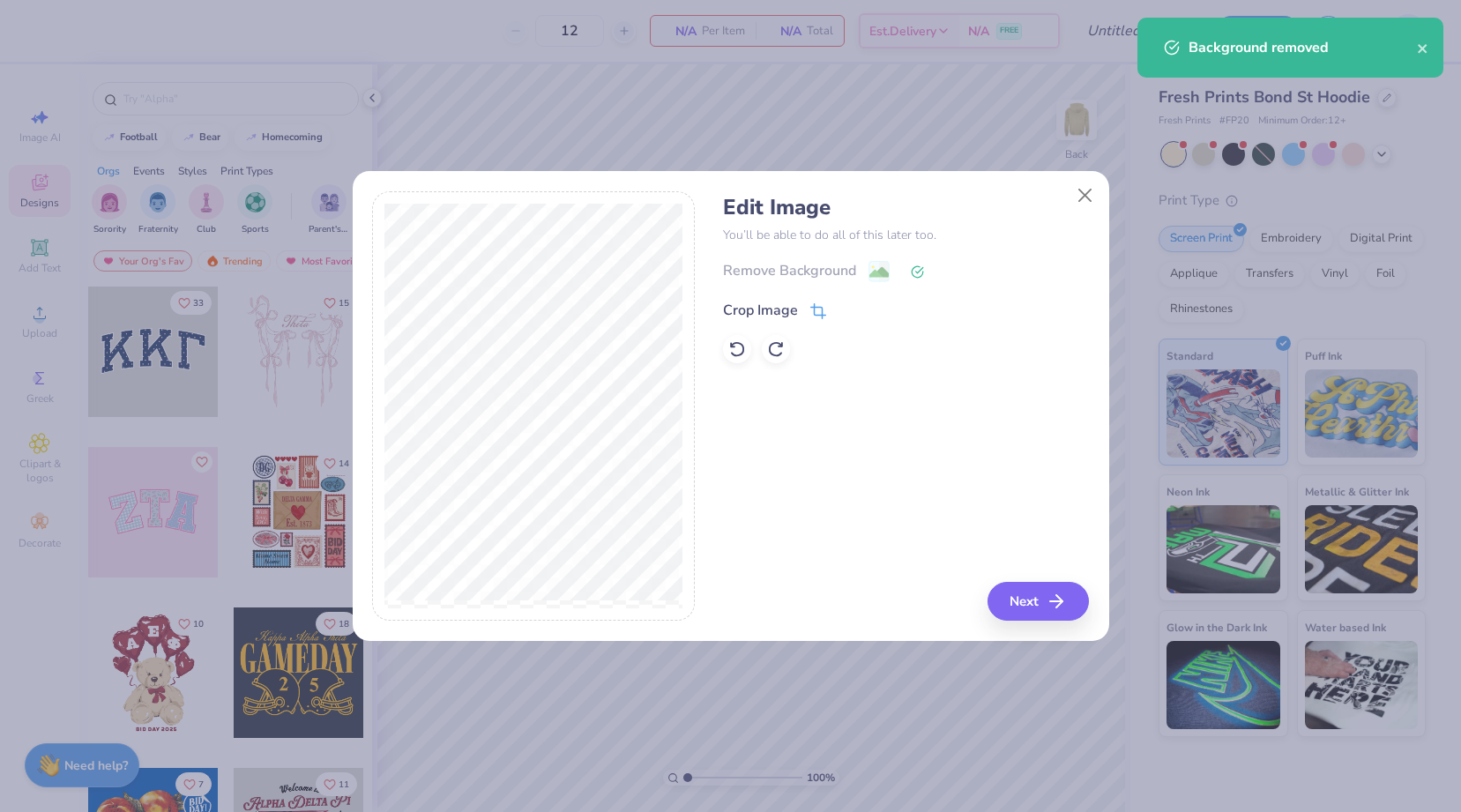
click at [822, 303] on span at bounding box center [818, 310] width 16 height 22
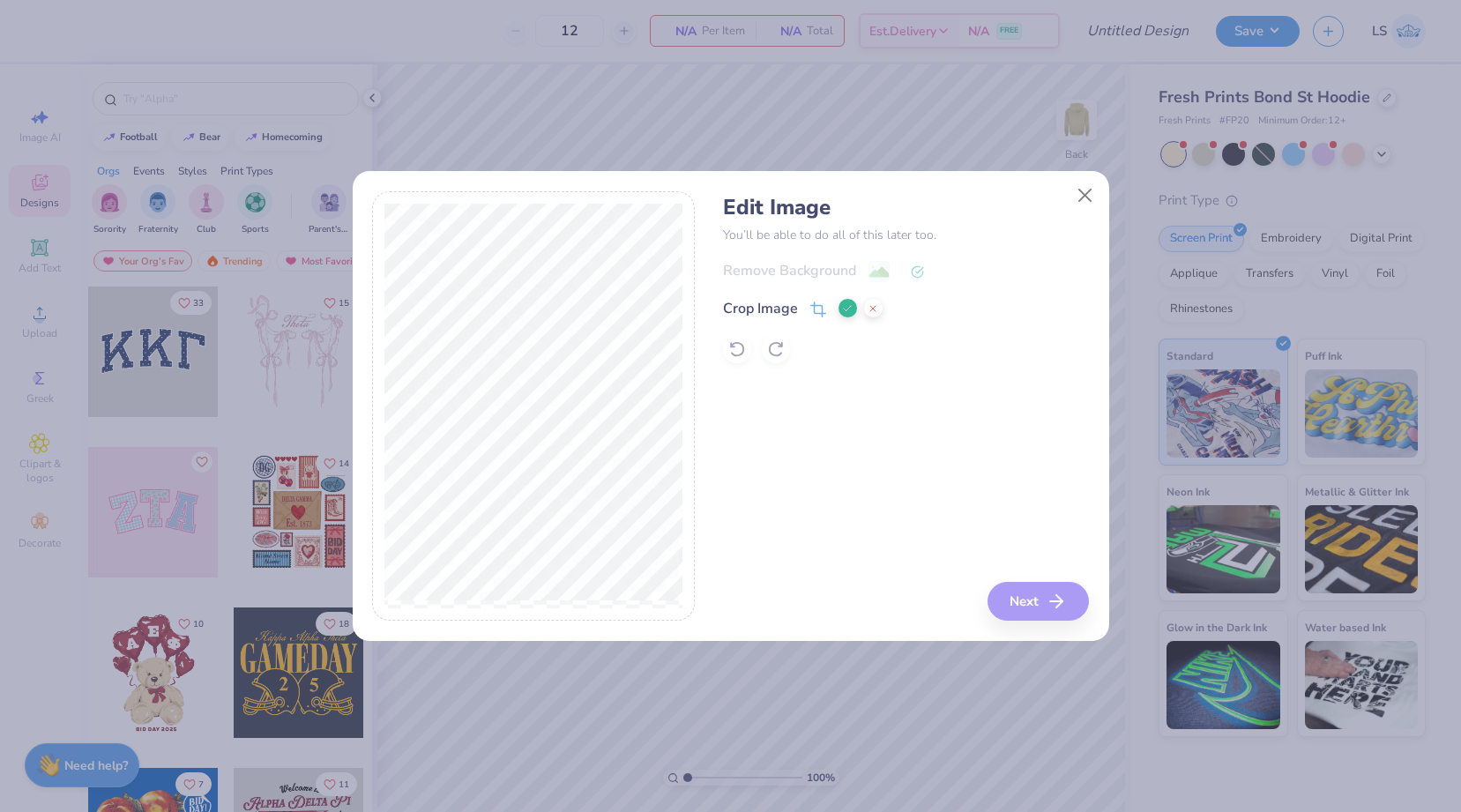
click at [846, 306] on icon at bounding box center [846, 308] width 11 height 11
click at [885, 266] on div "Remove Background" at bounding box center [906, 271] width 366 height 23
click at [912, 271] on icon at bounding box center [917, 272] width 14 height 14
click at [734, 342] on icon at bounding box center [737, 349] width 18 height 18
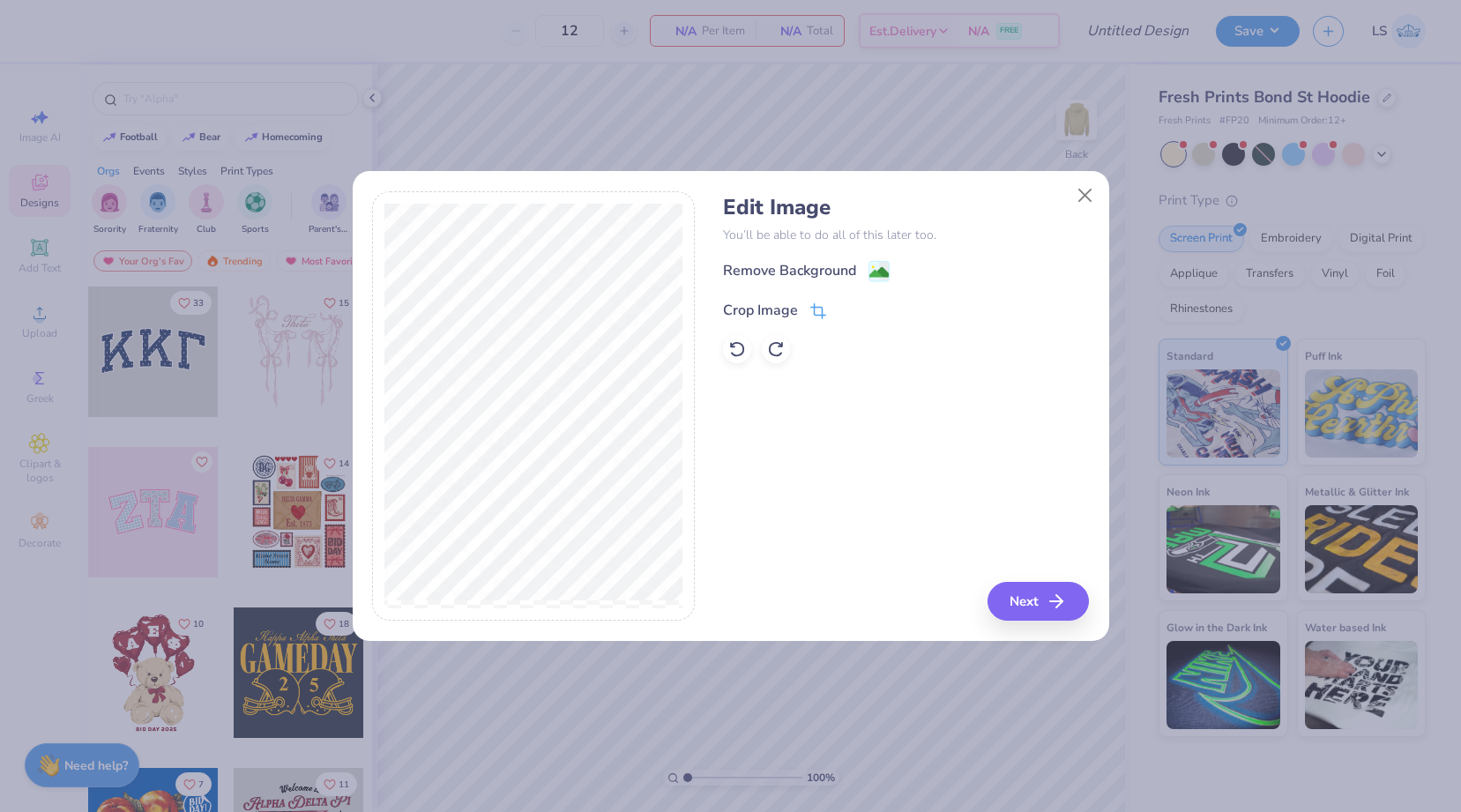
click at [819, 312] on icon at bounding box center [818, 311] width 16 height 16
click at [837, 310] on div "Crop Image" at bounding box center [802, 308] width 160 height 22
click at [842, 310] on icon at bounding box center [846, 308] width 11 height 11
click at [875, 270] on image at bounding box center [879, 274] width 20 height 20
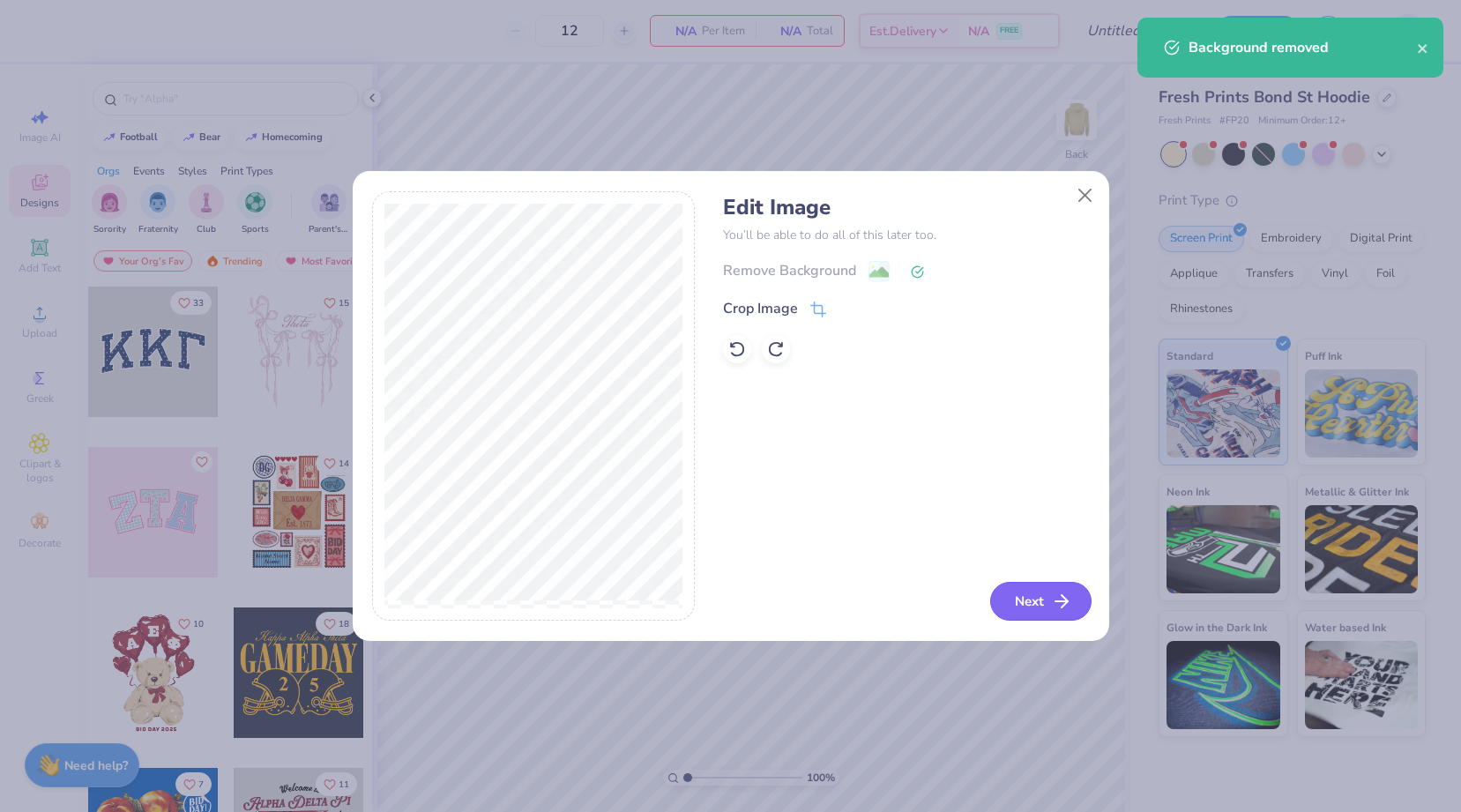
click at [1034, 599] on button "Next" at bounding box center [1041, 602] width 102 height 39
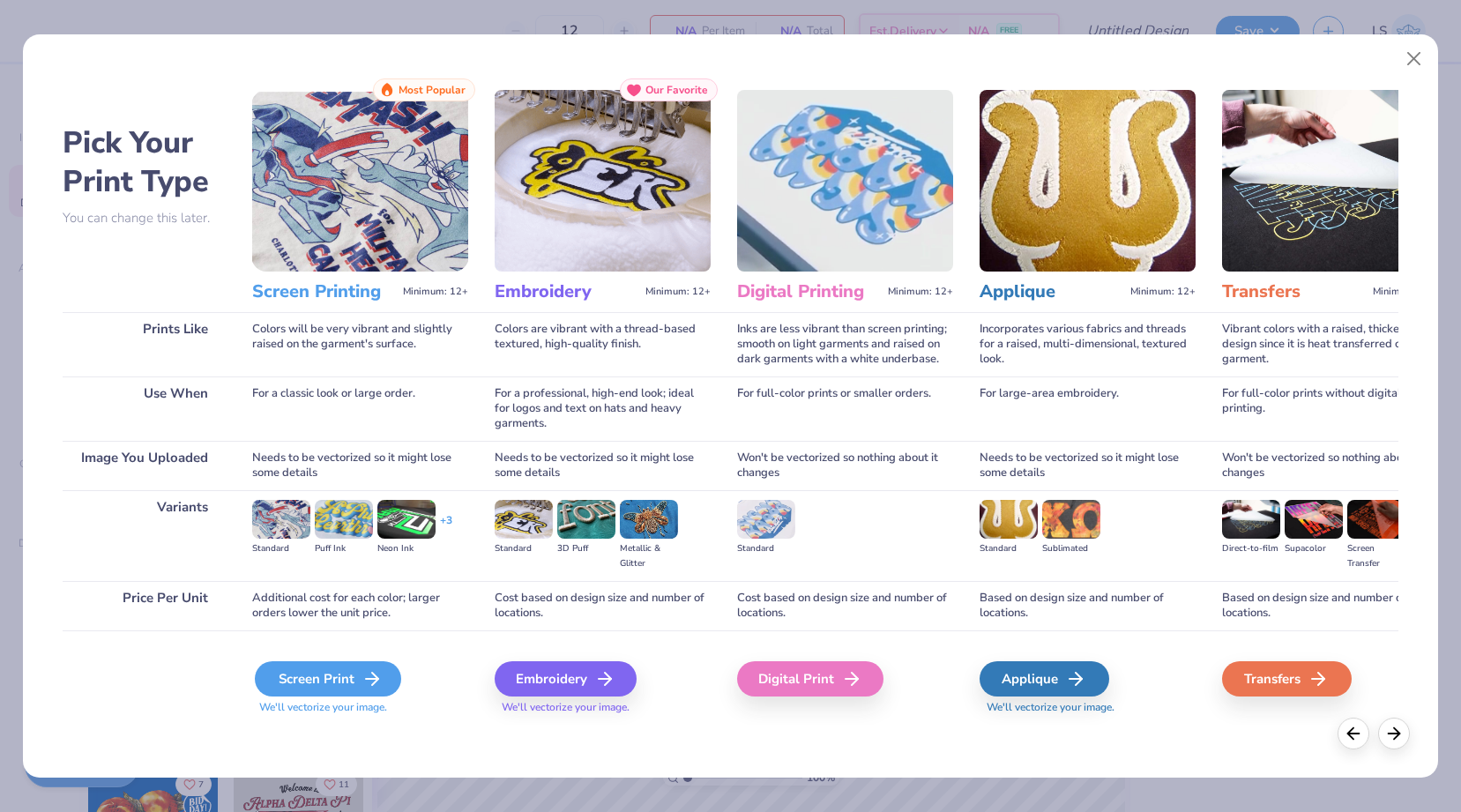
click at [352, 672] on div "Screen Print" at bounding box center [328, 679] width 147 height 35
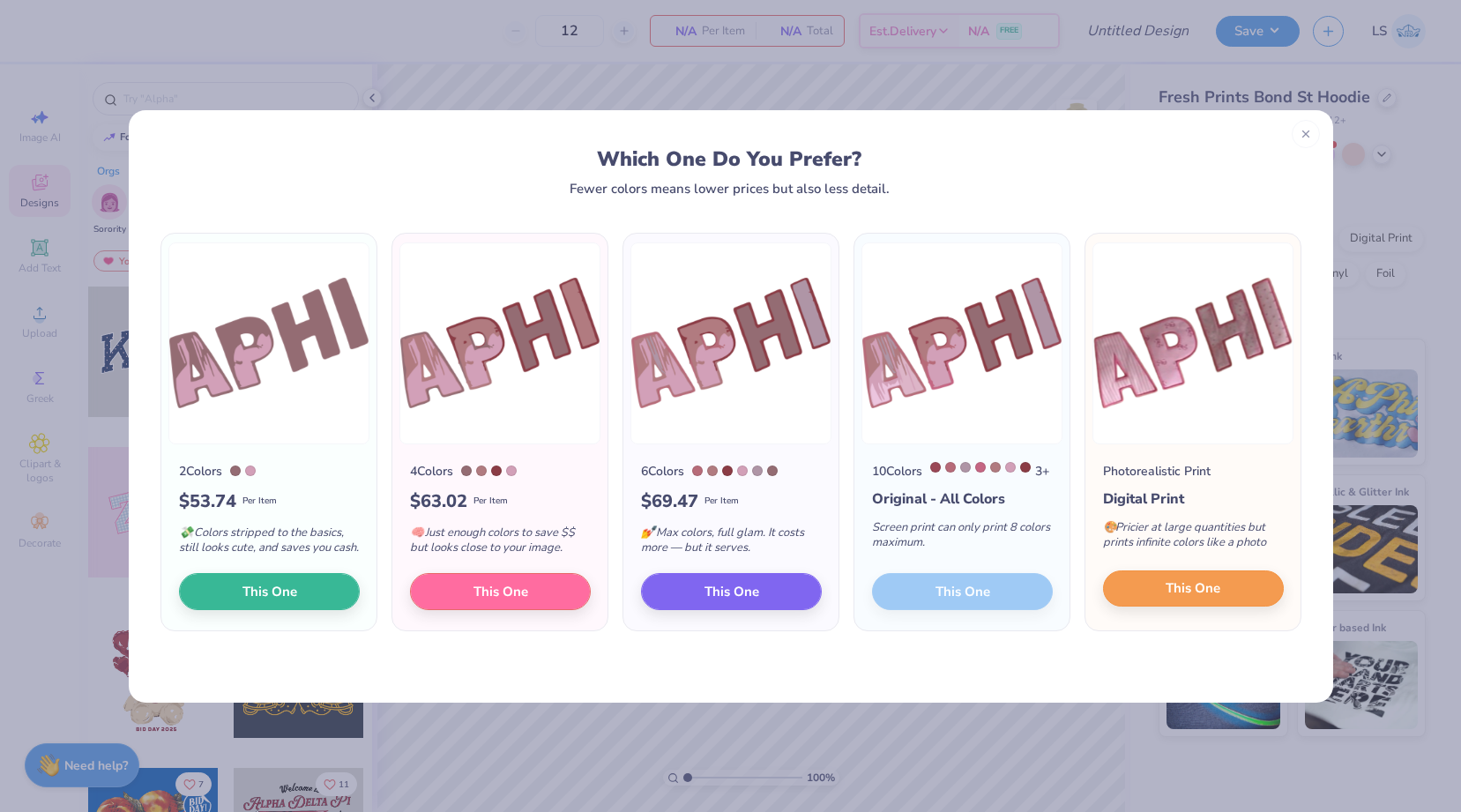
click at [1221, 608] on button "This One" at bounding box center [1193, 589] width 181 height 37
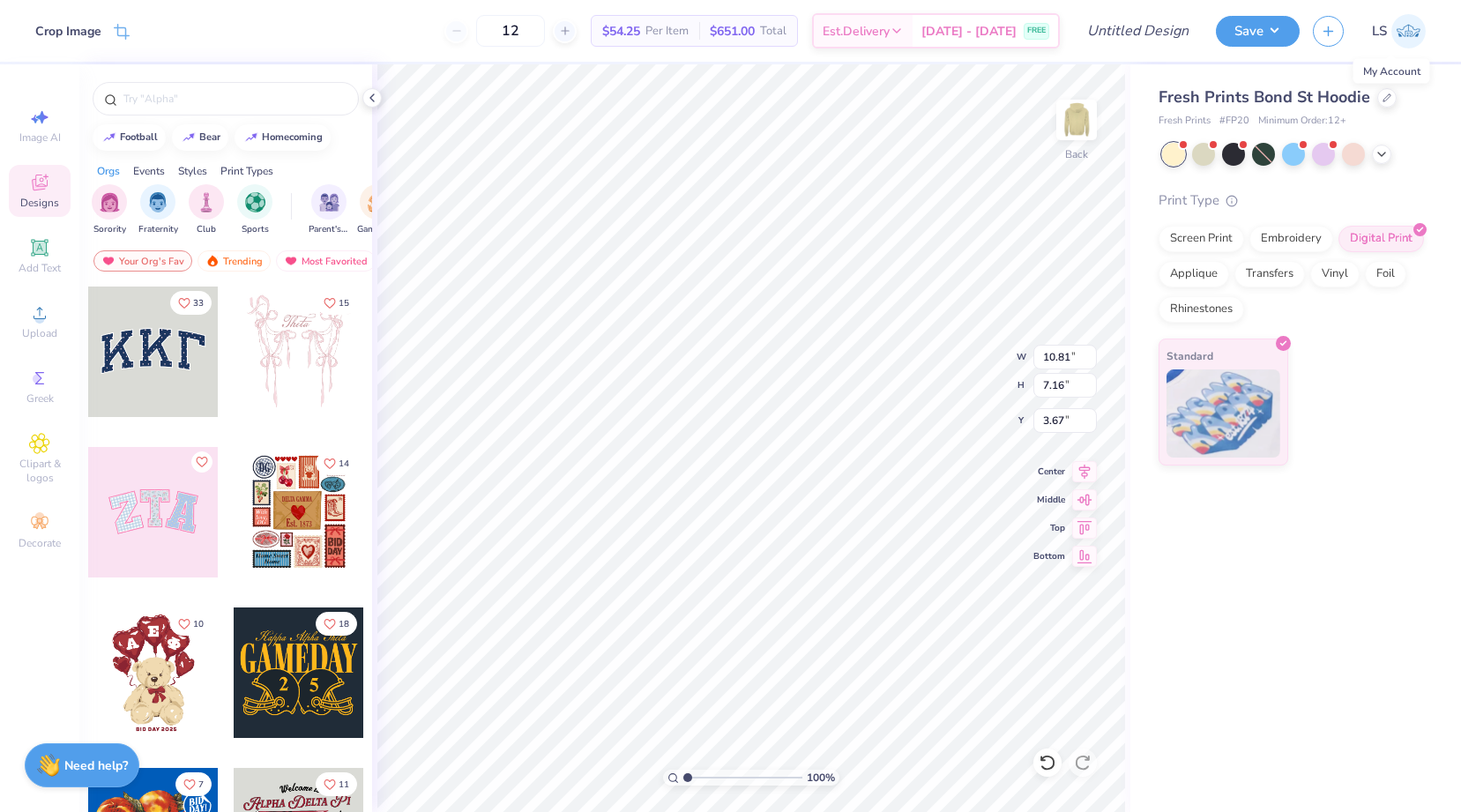
click at [1397, 29] on img at bounding box center [1407, 30] width 34 height 34
click at [1390, 95] on div at bounding box center [1387, 96] width 20 height 20
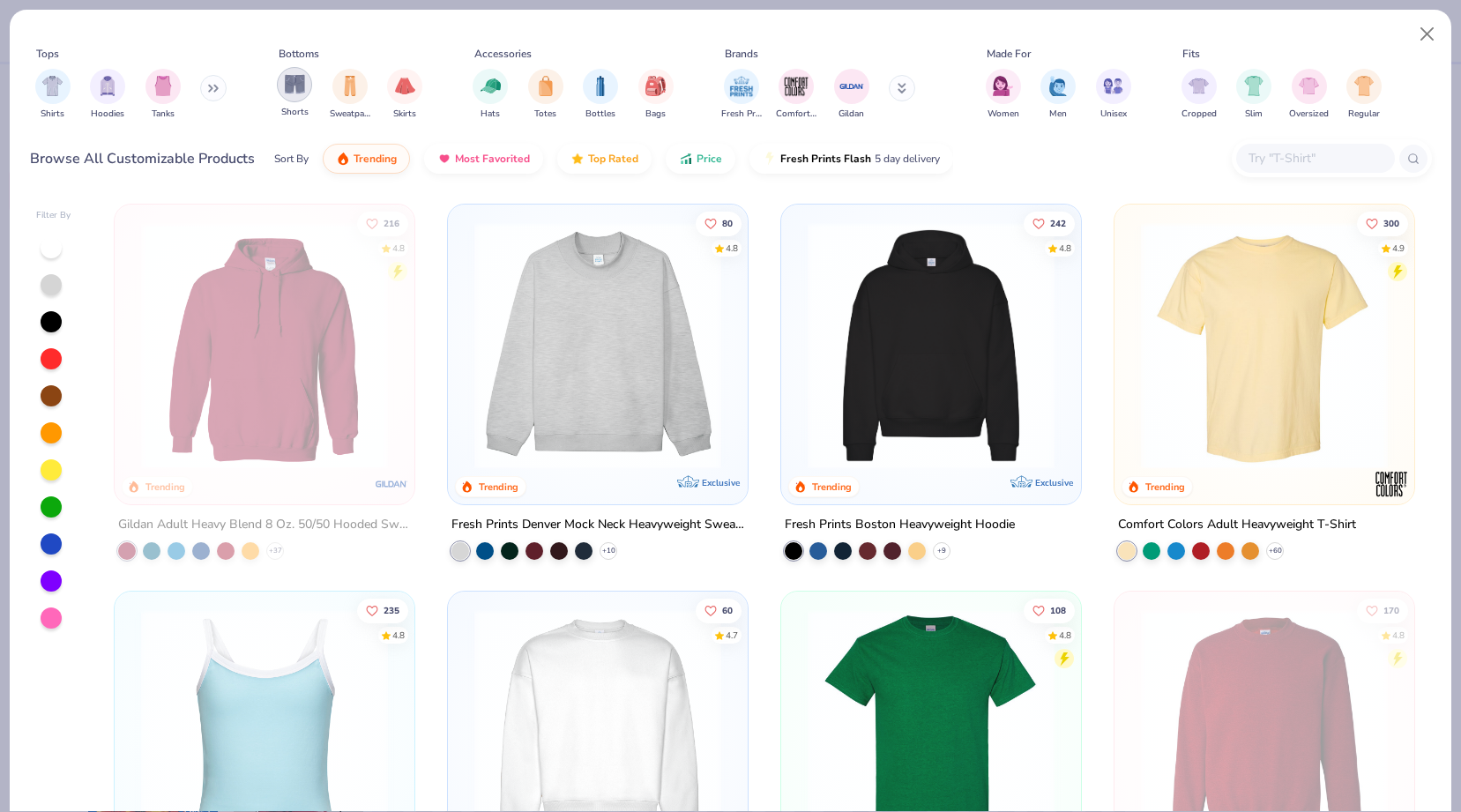
click at [292, 96] on div "filter for Shorts" at bounding box center [295, 84] width 35 height 35
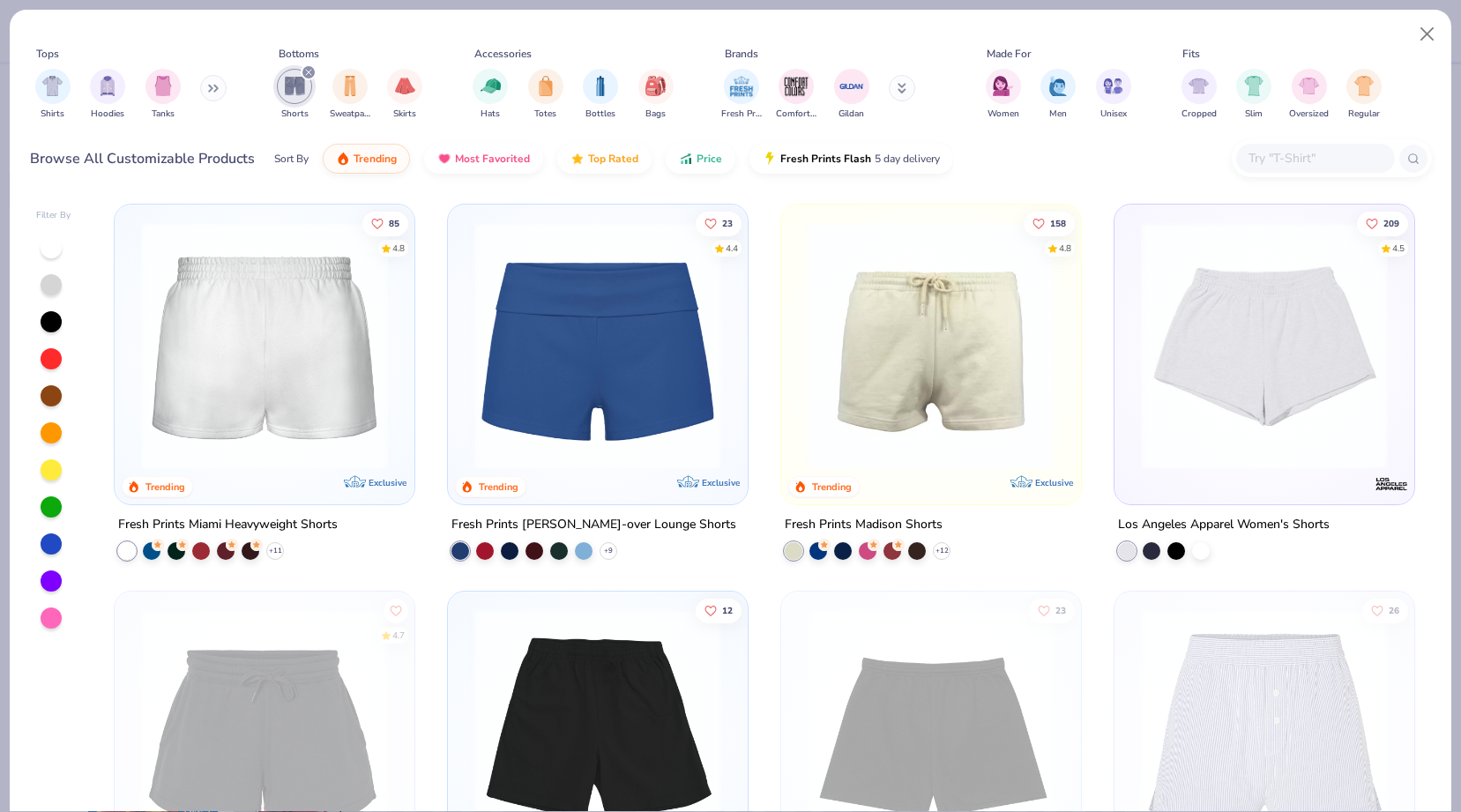
click at [899, 437] on img at bounding box center [931, 345] width 264 height 247
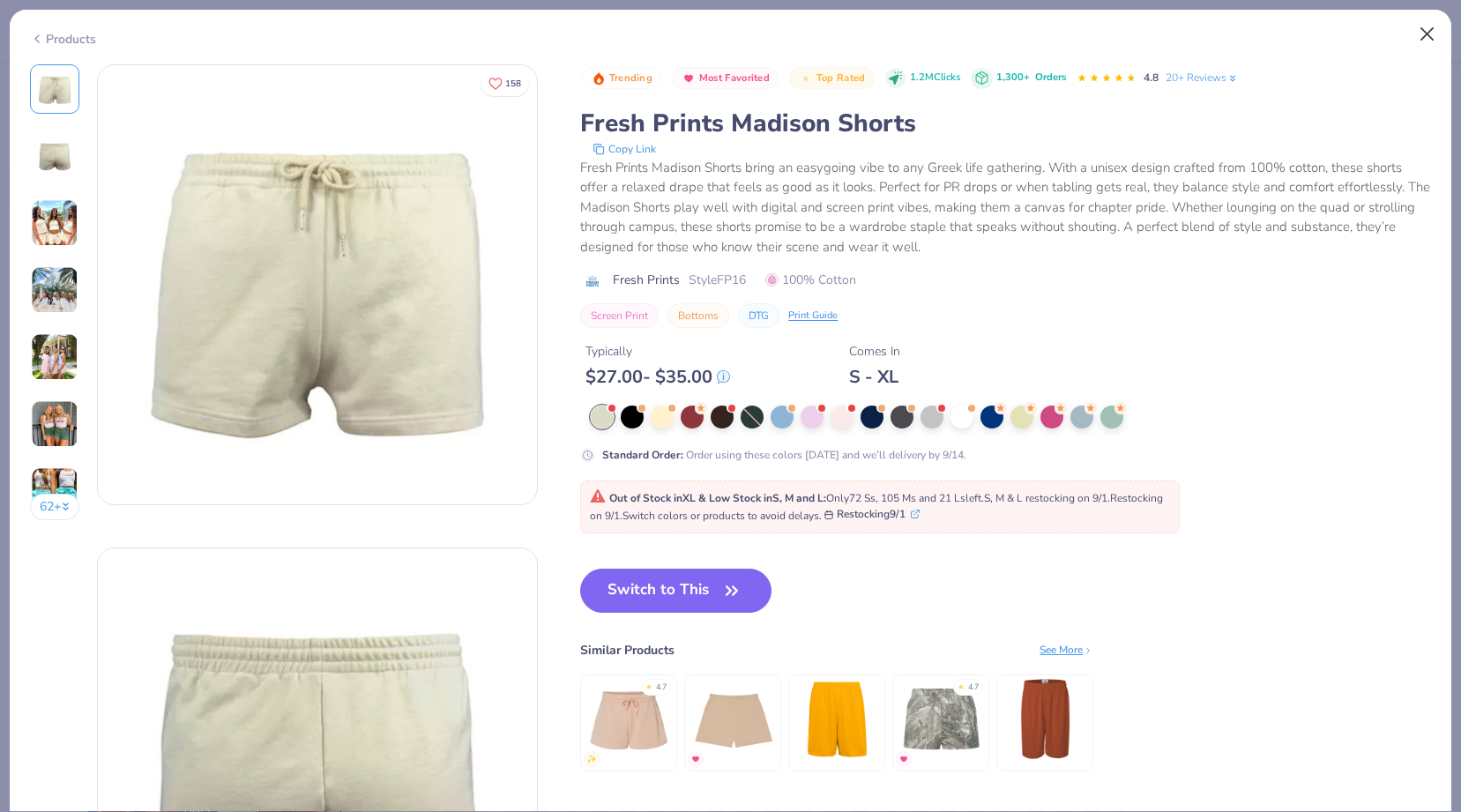
click at [1426, 21] on button "Close" at bounding box center [1427, 34] width 33 height 33
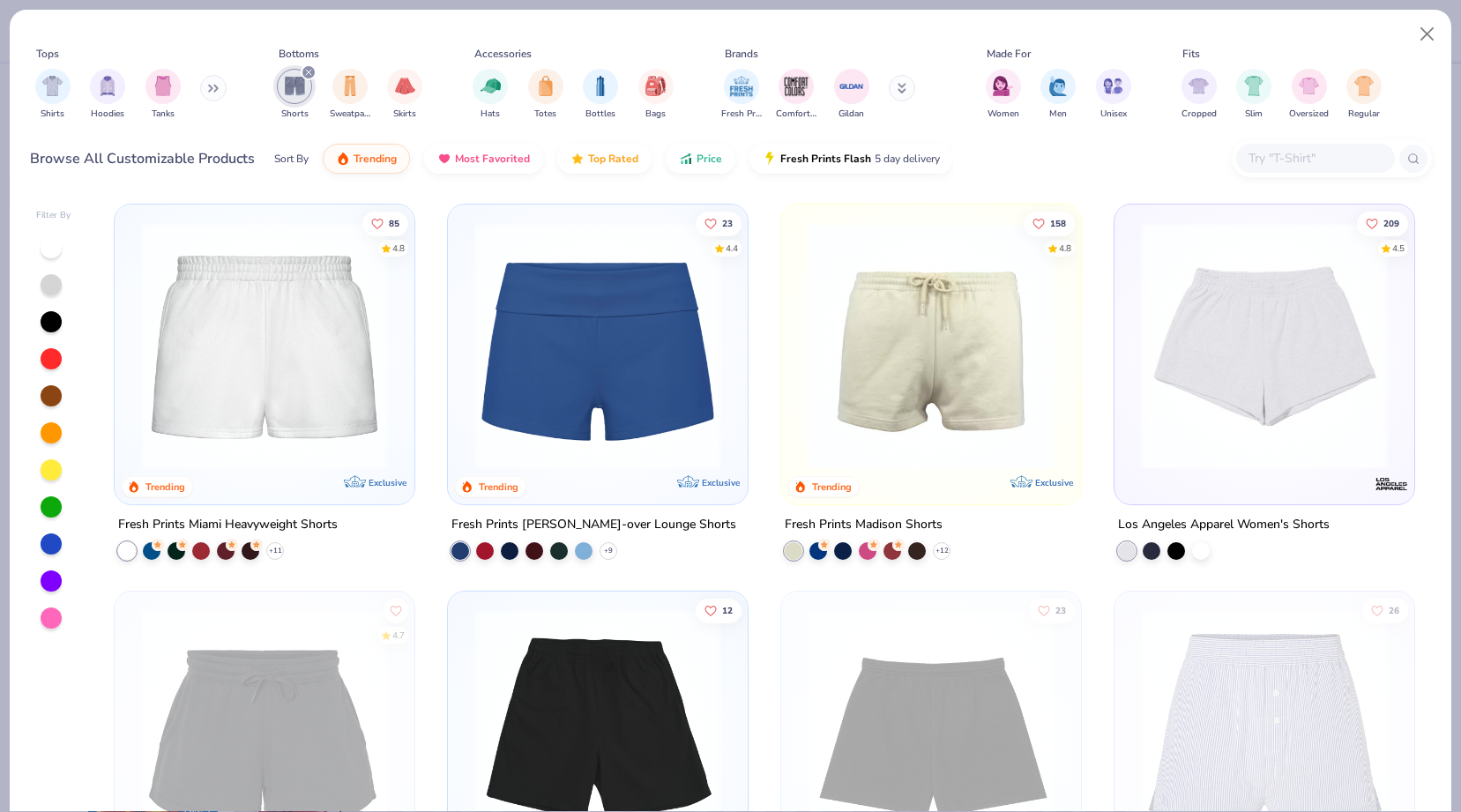
click at [310, 68] on icon "filter for Shorts" at bounding box center [308, 71] width 7 height 7
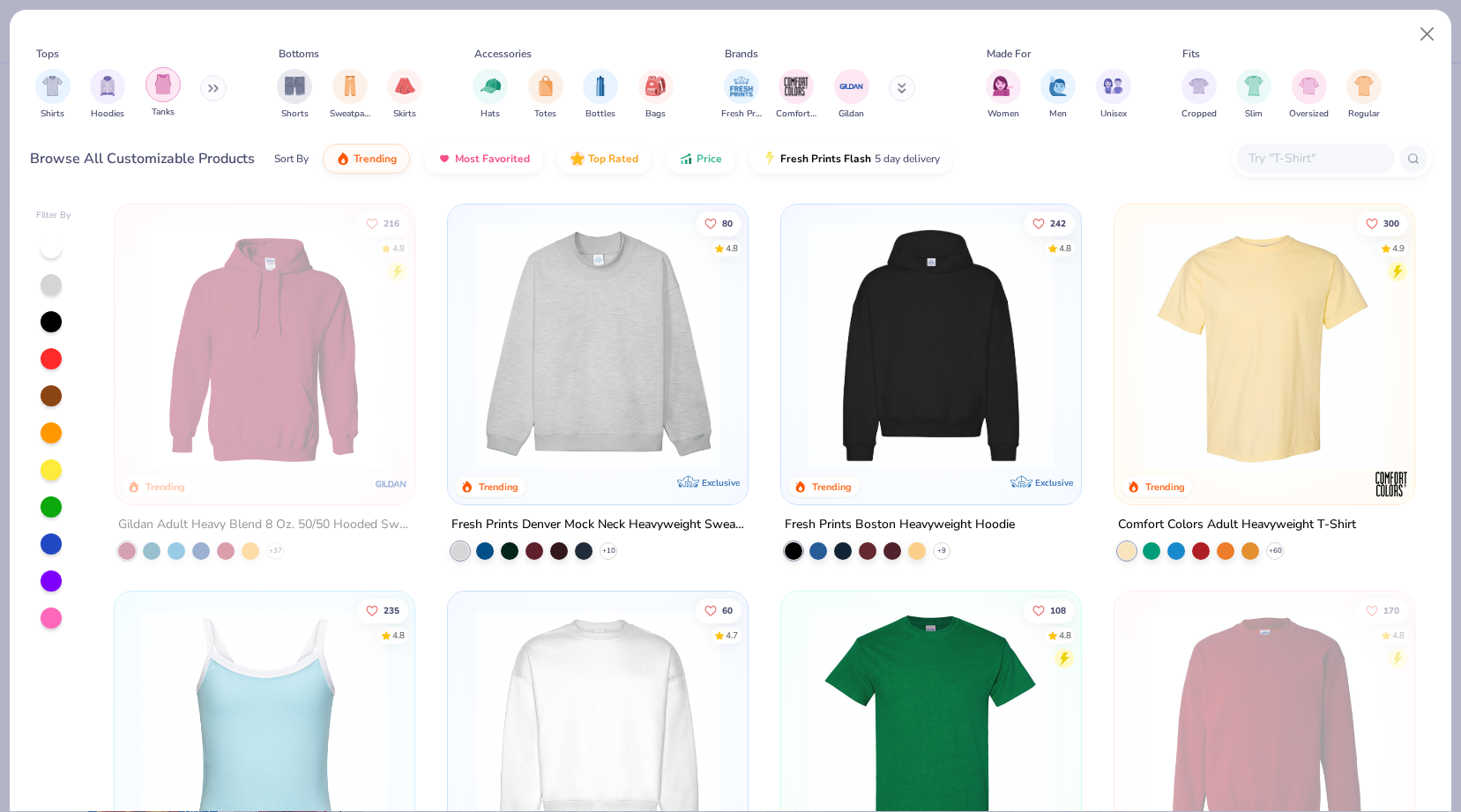
click at [169, 79] on img "filter for Tanks" at bounding box center [163, 84] width 20 height 21
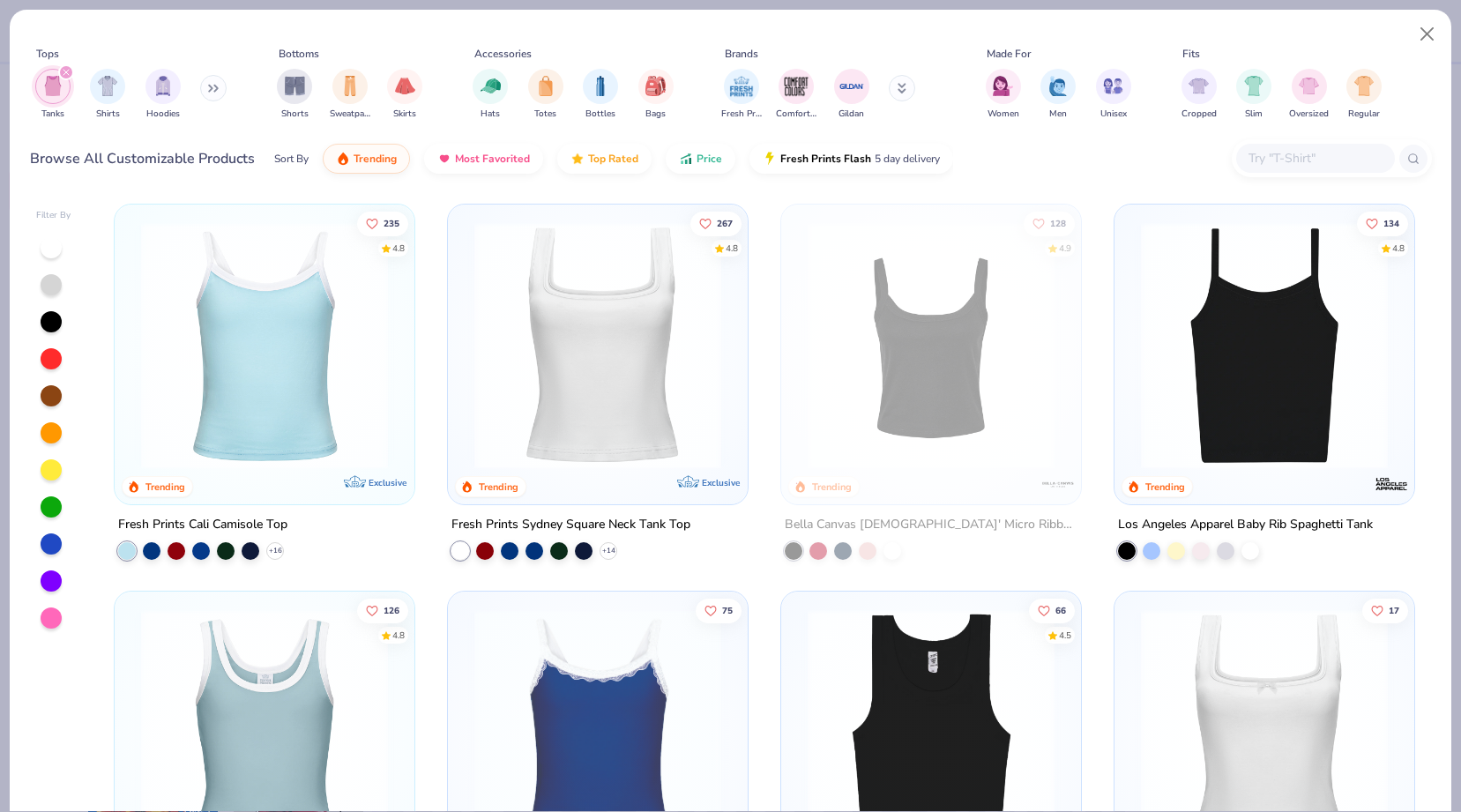
scroll to position [40, 0]
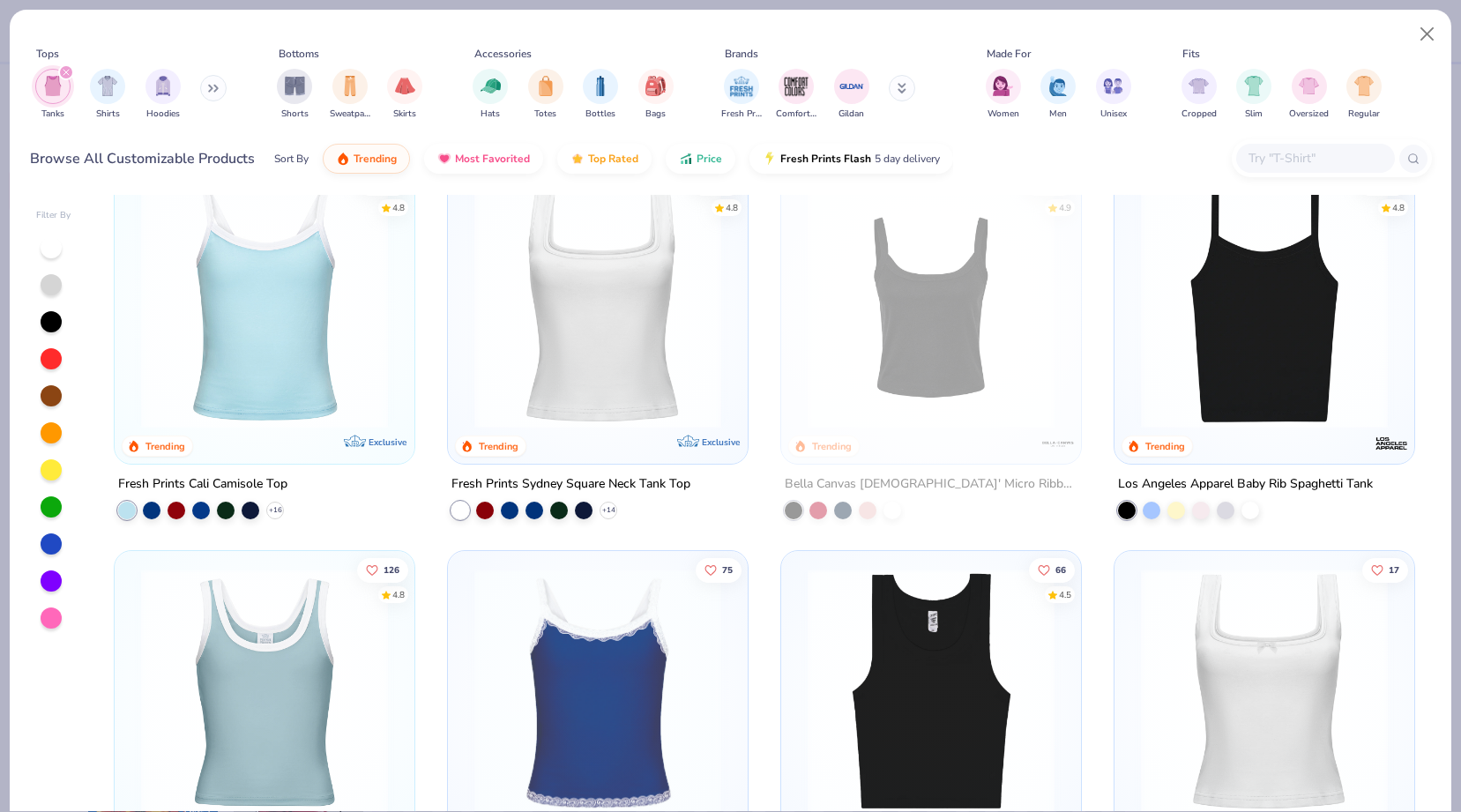
click at [572, 509] on div "+ 14" at bounding box center [533, 511] width 165 height 18
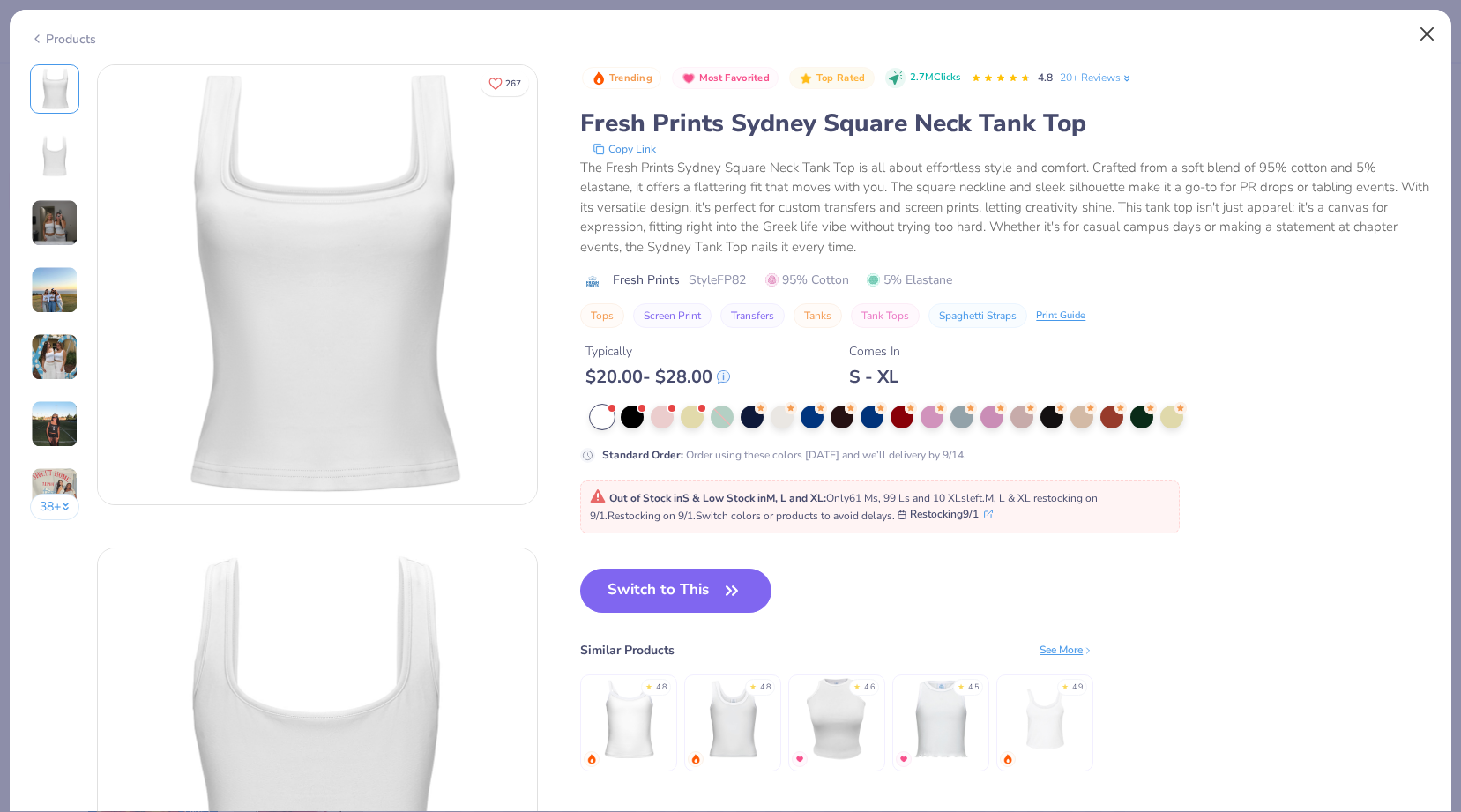
click at [1423, 37] on button "Close" at bounding box center [1427, 34] width 33 height 33
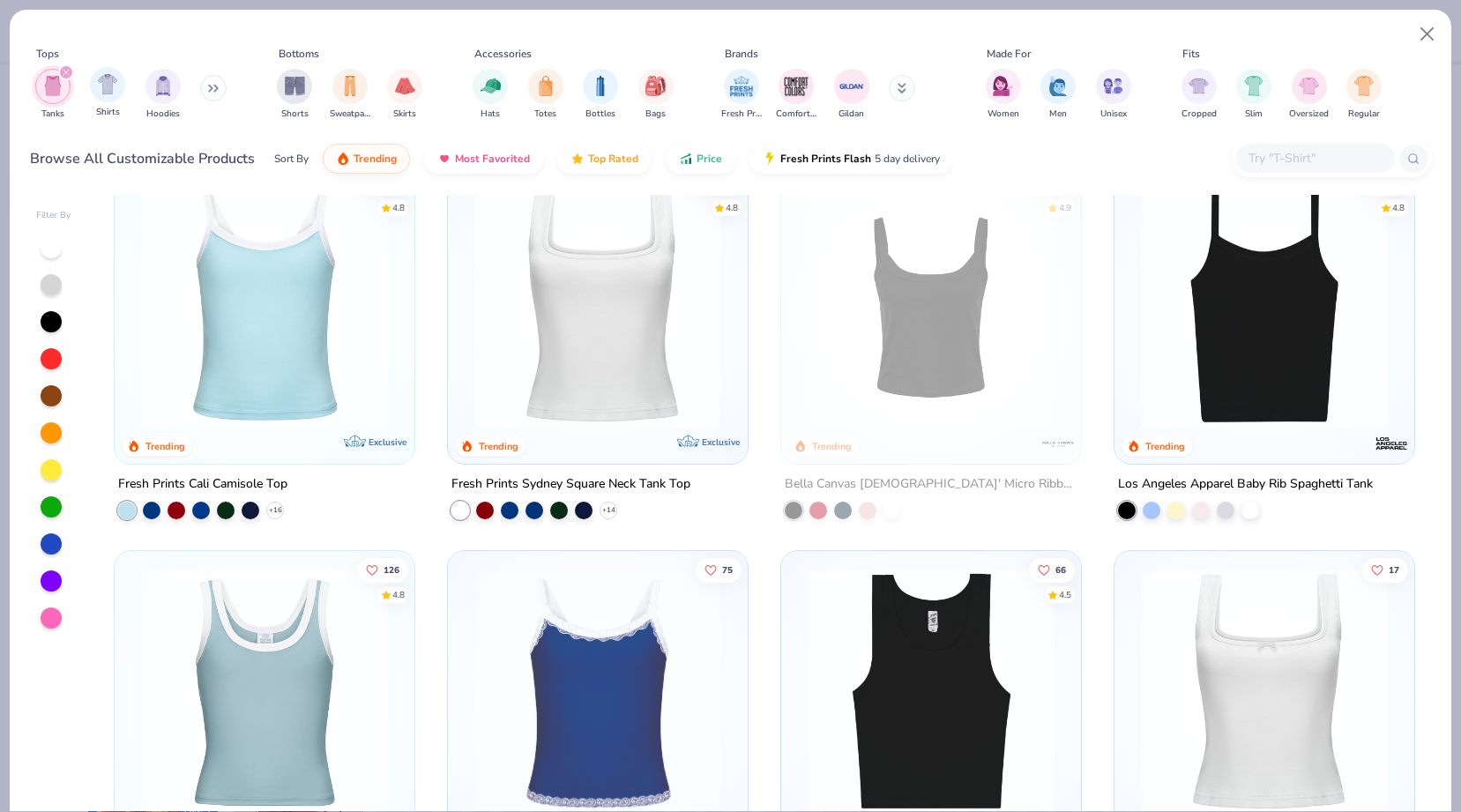
click at [66, 69] on icon "filter for Tanks" at bounding box center [66, 71] width 7 height 7
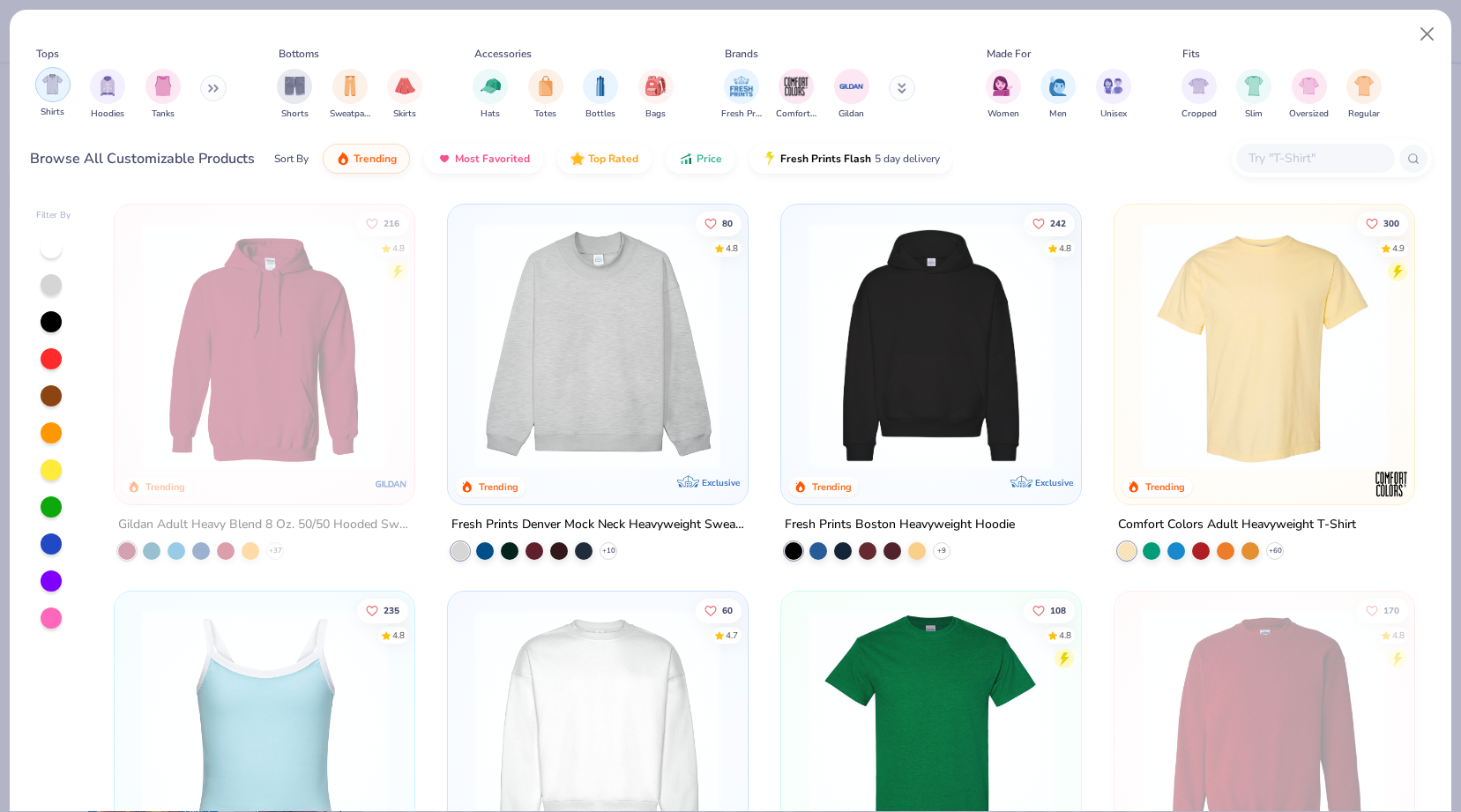
click at [64, 87] on div "filter for Shirts" at bounding box center [53, 84] width 35 height 35
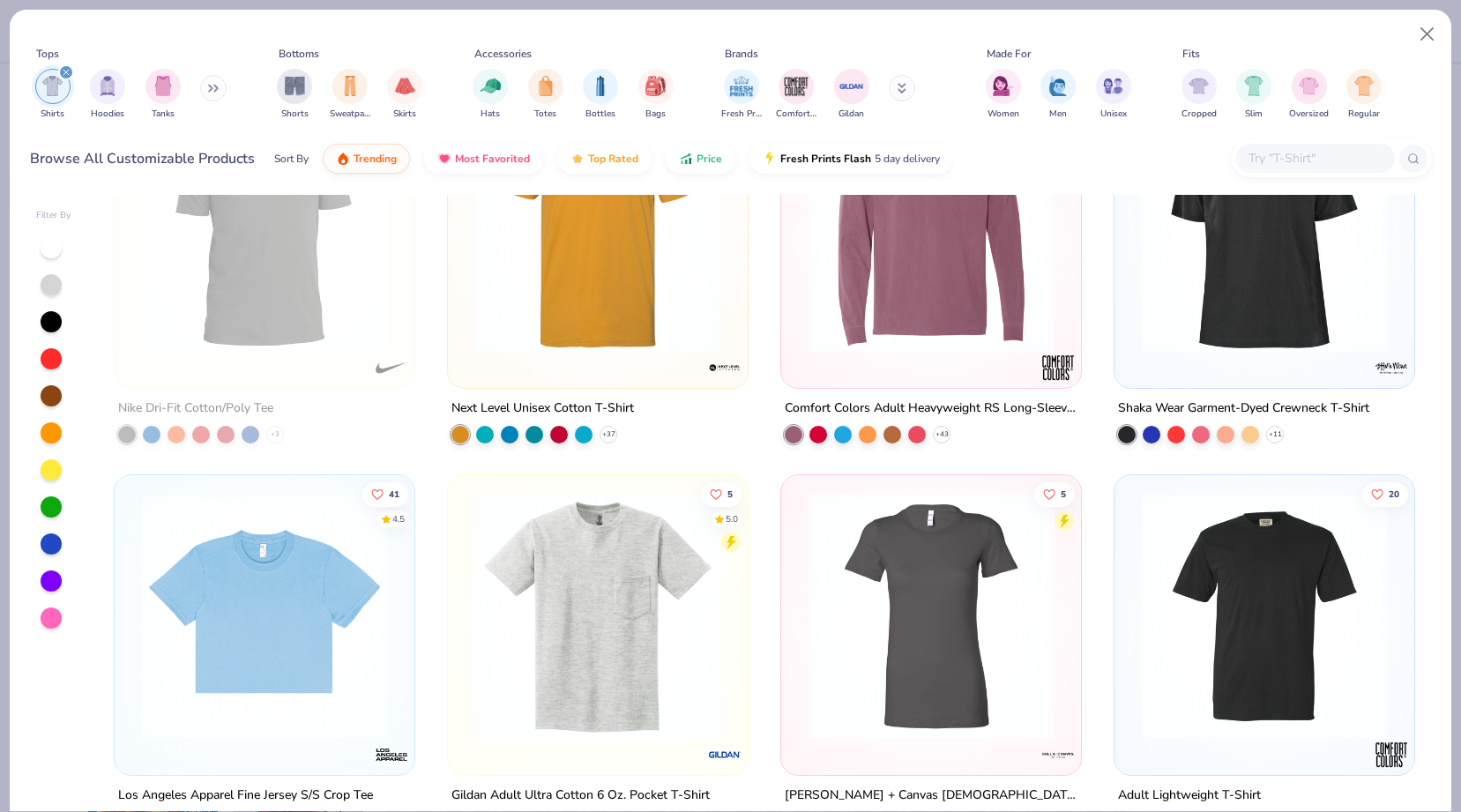
scroll to position [2514, 0]
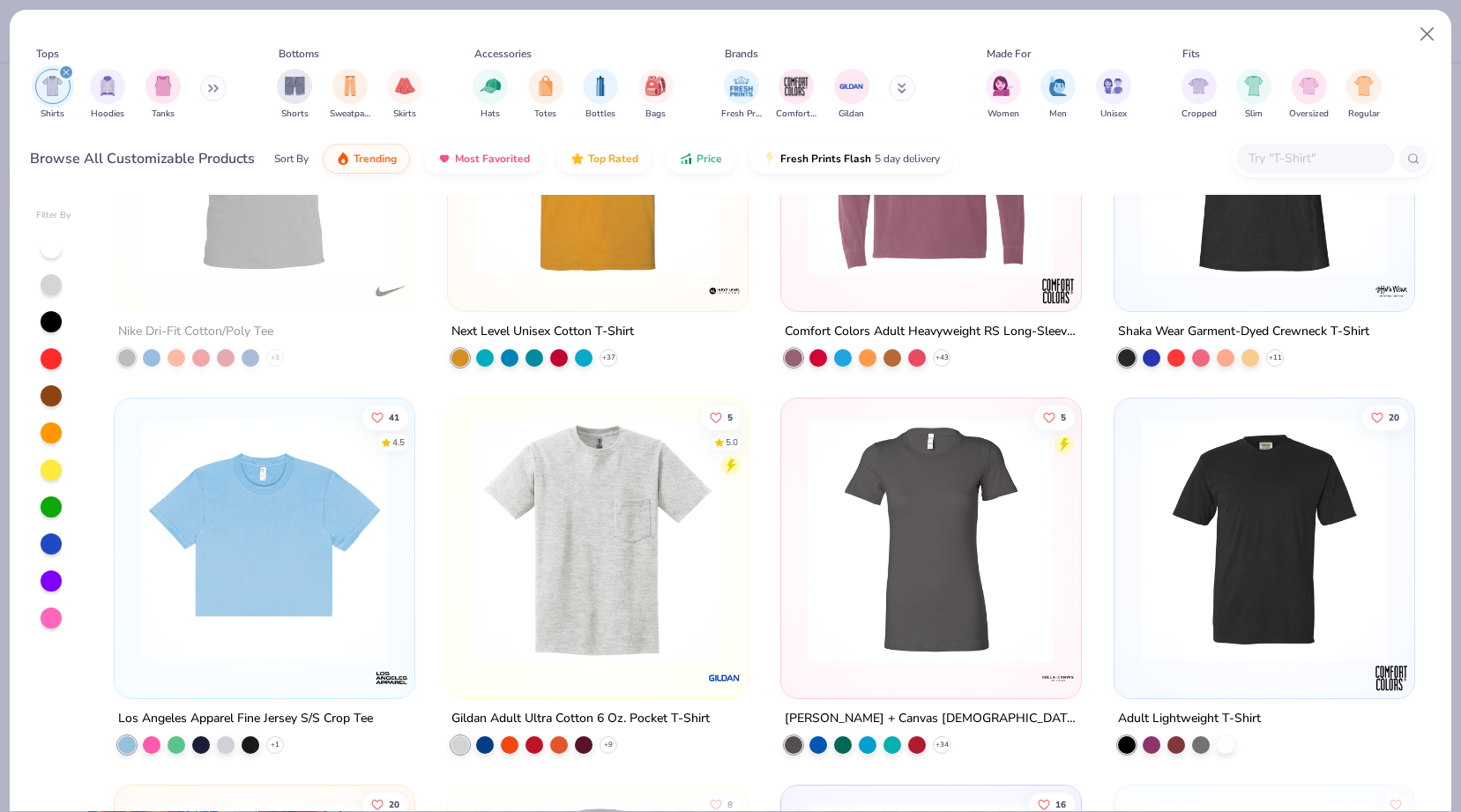
click at [610, 528] on img at bounding box center [598, 539] width 264 height 247
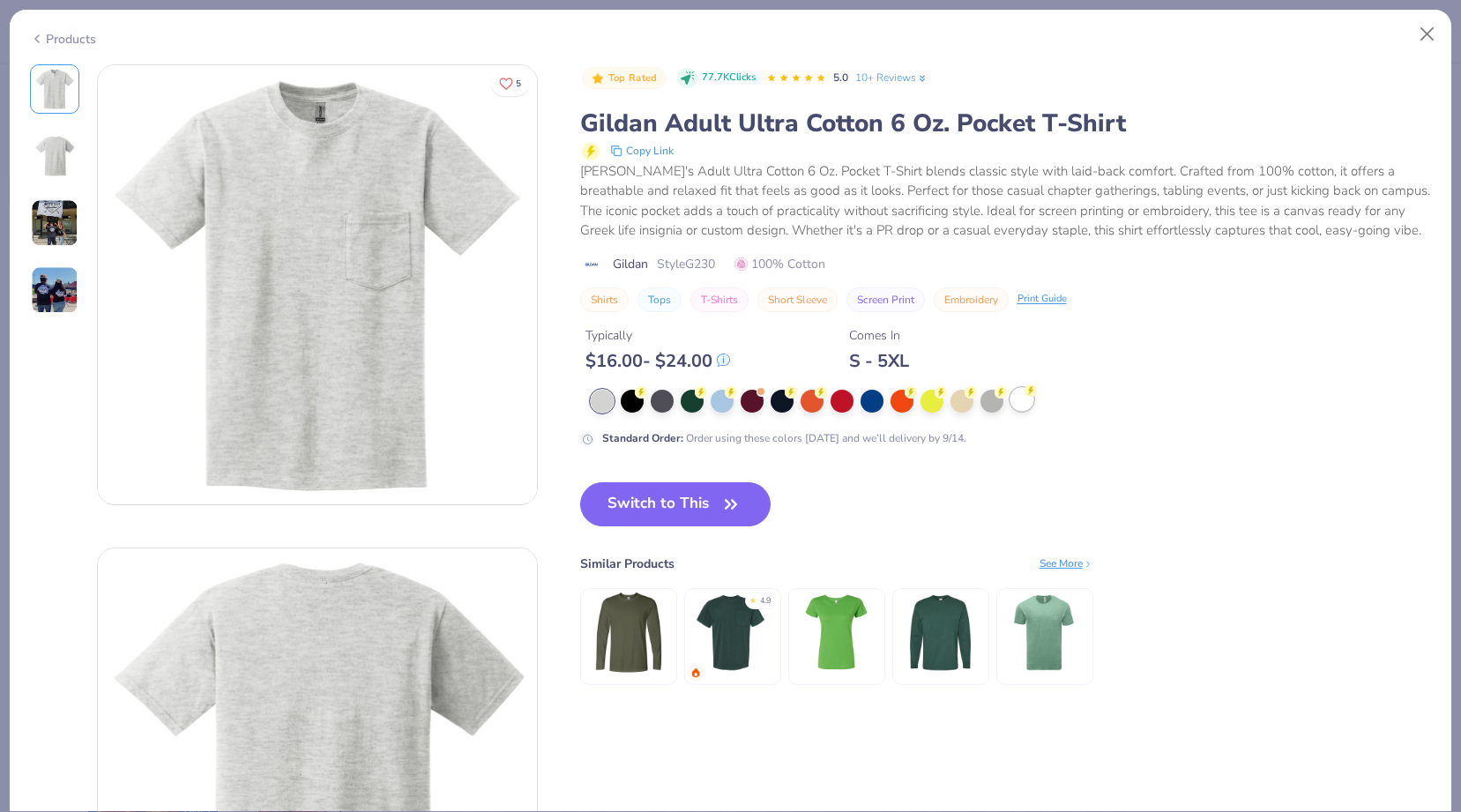
click at [1013, 400] on div at bounding box center [1021, 398] width 23 height 23
